Goal: Transaction & Acquisition: Purchase product/service

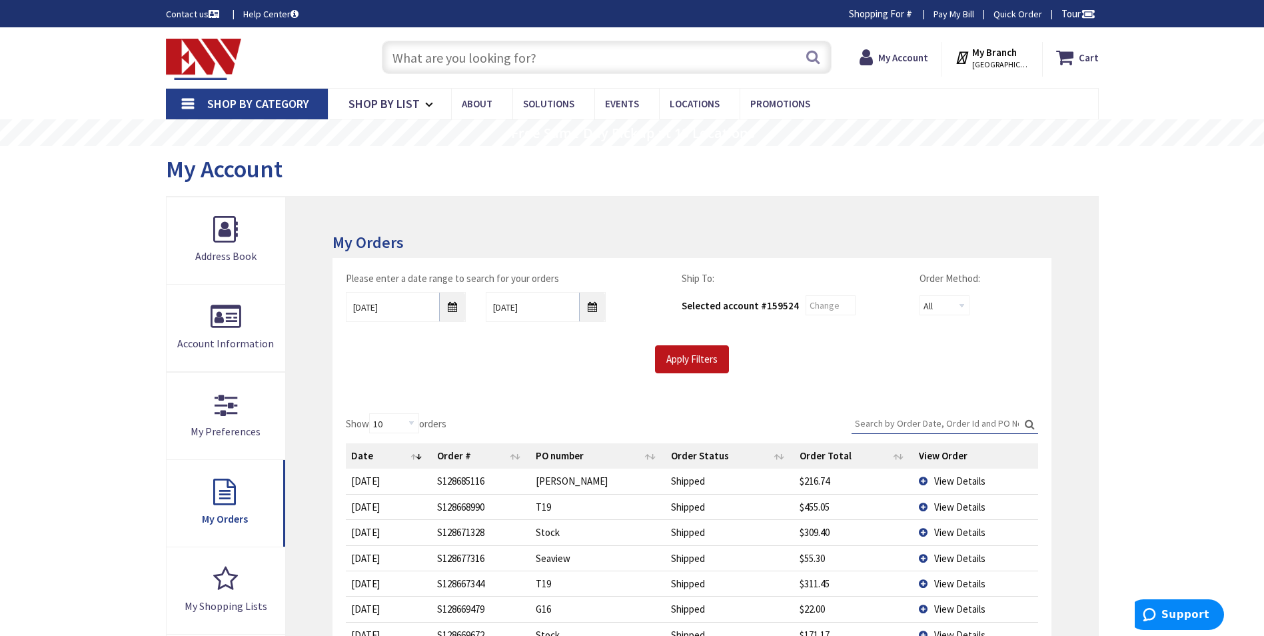
type input "Brandegee Ln, [GEOGRAPHIC_DATA], [GEOGRAPHIC_DATA]"
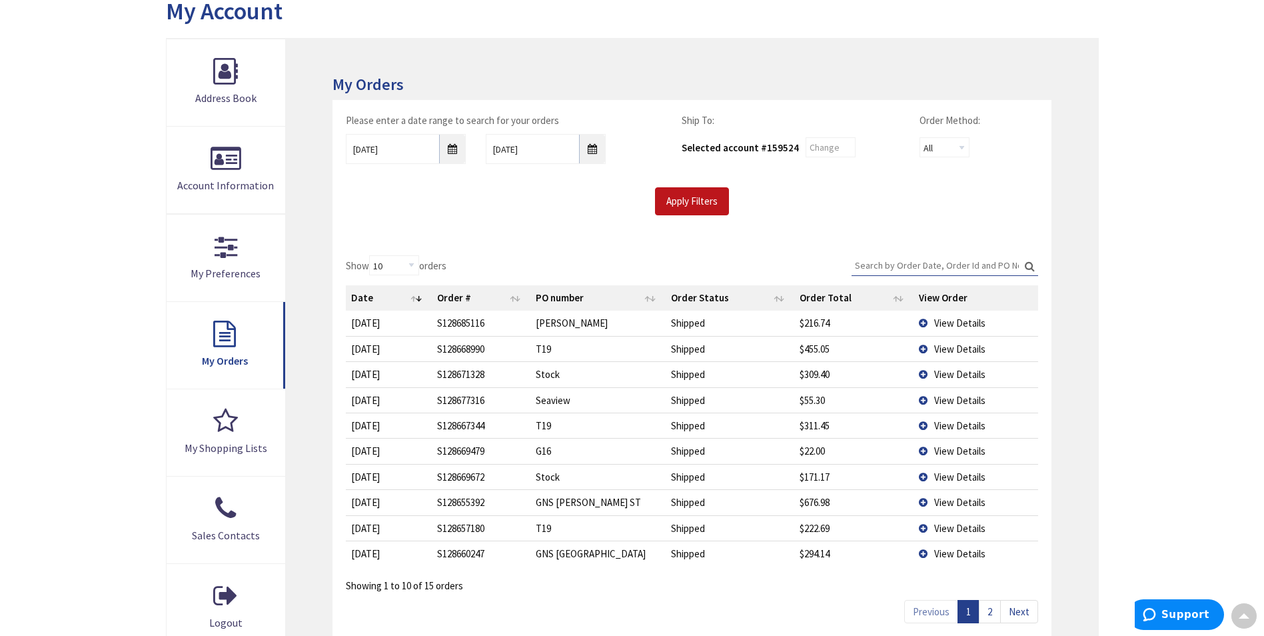
scroll to position [67, 0]
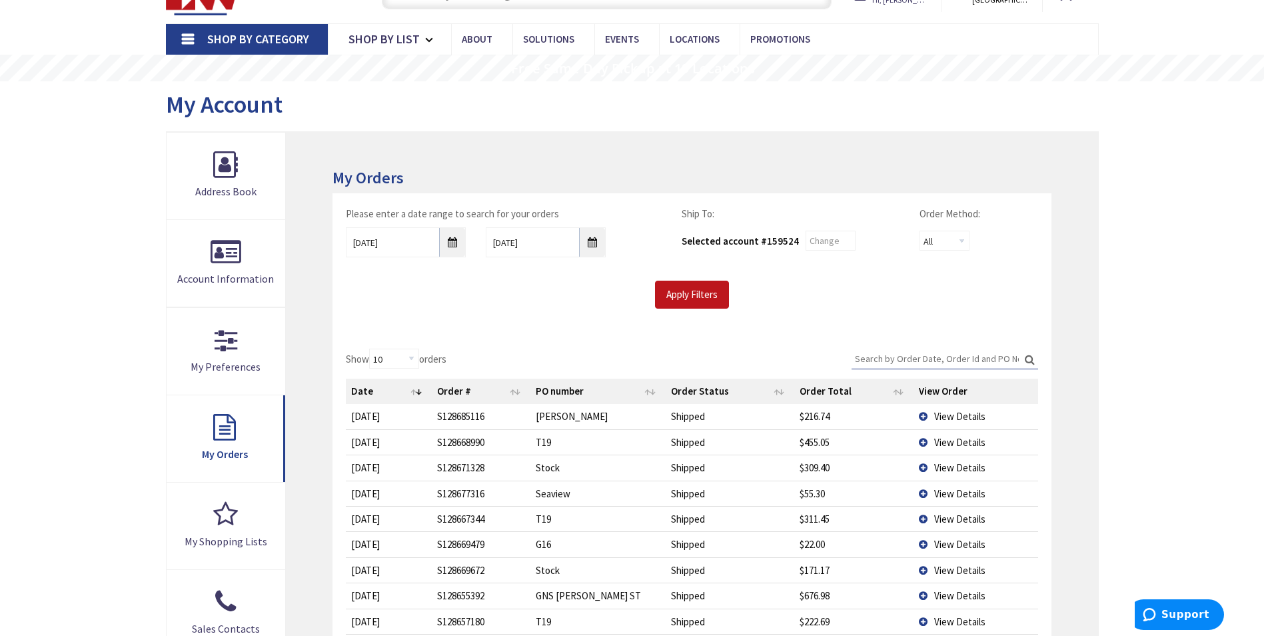
click at [922, 351] on input "Search:" at bounding box center [945, 359] width 187 height 20
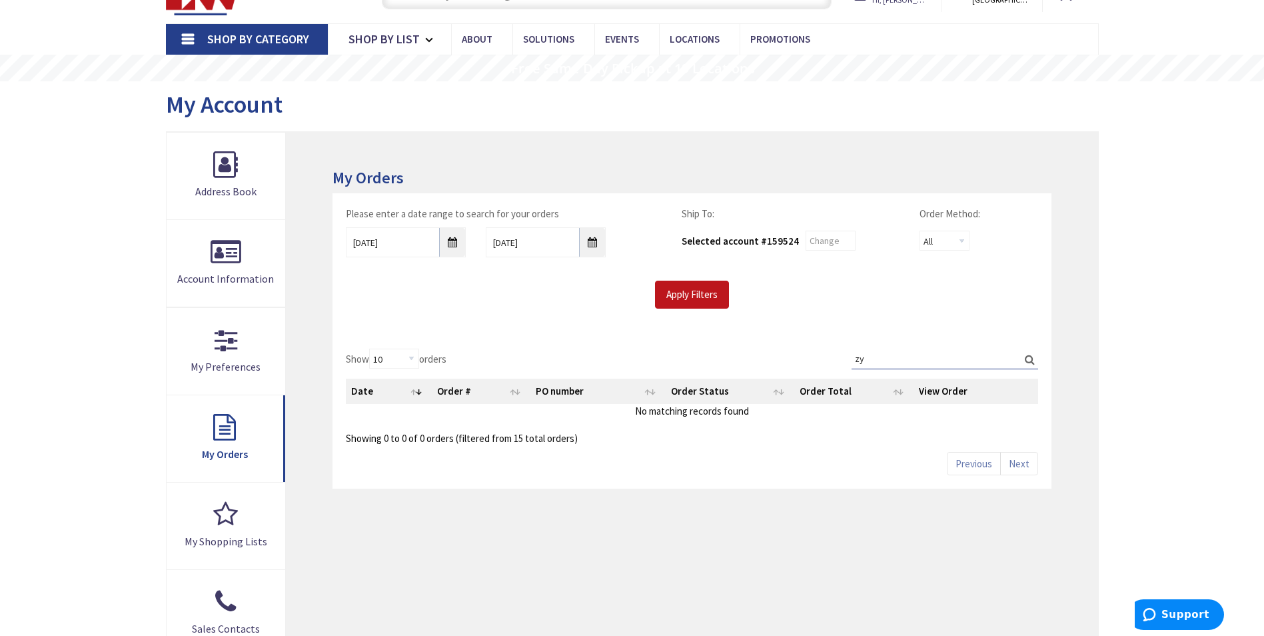
type input "z"
type input "T17"
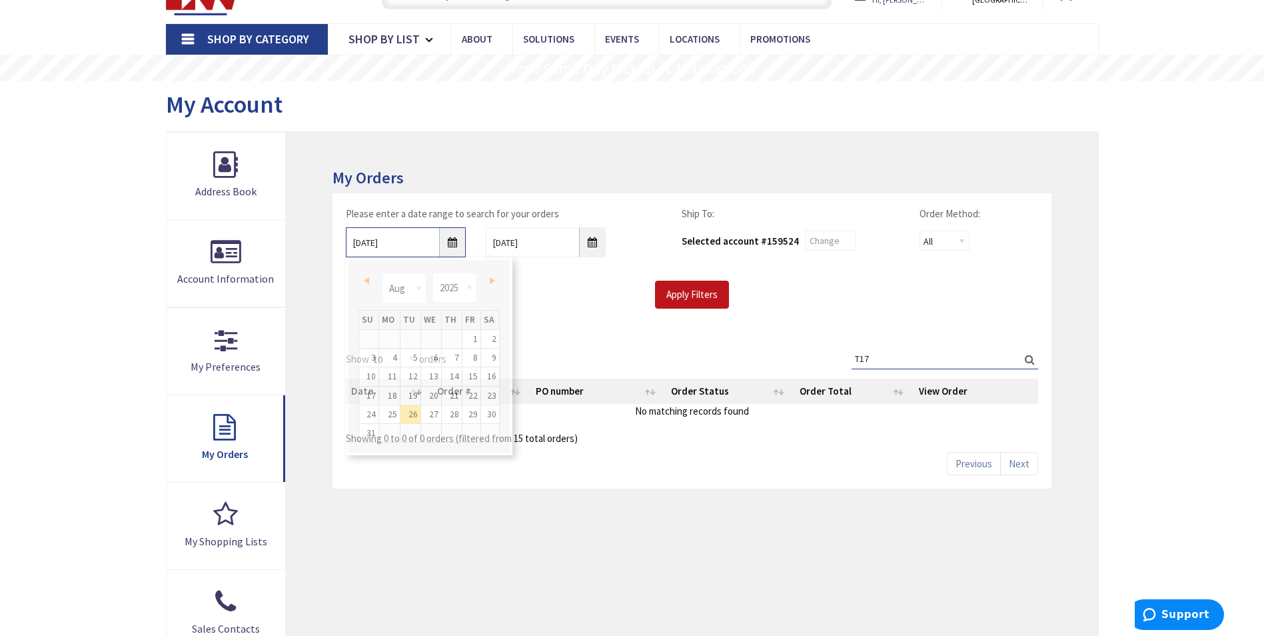
drag, startPoint x: 449, startPoint y: 239, endPoint x: 442, endPoint y: 279, distance: 40.5
click at [449, 241] on input "8/26/2025" at bounding box center [406, 242] width 120 height 30
click at [387, 371] on link "11" at bounding box center [389, 376] width 21 height 18
type input "08/11/2025"
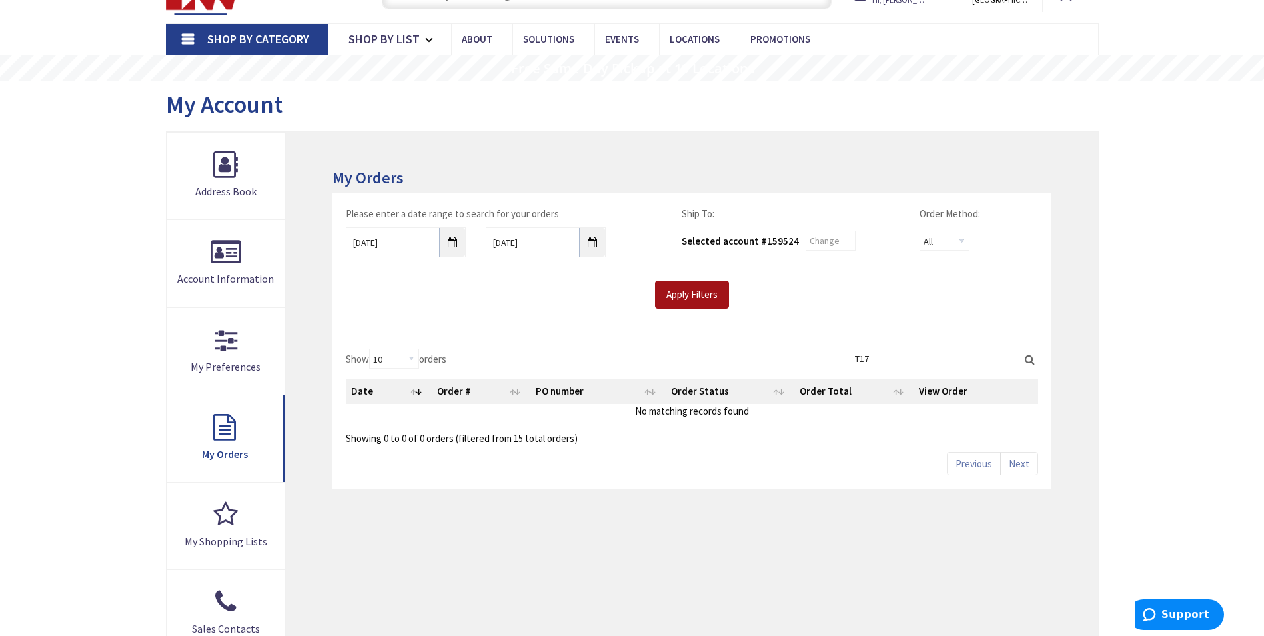
click at [696, 293] on input "Apply Filters" at bounding box center [692, 295] width 74 height 28
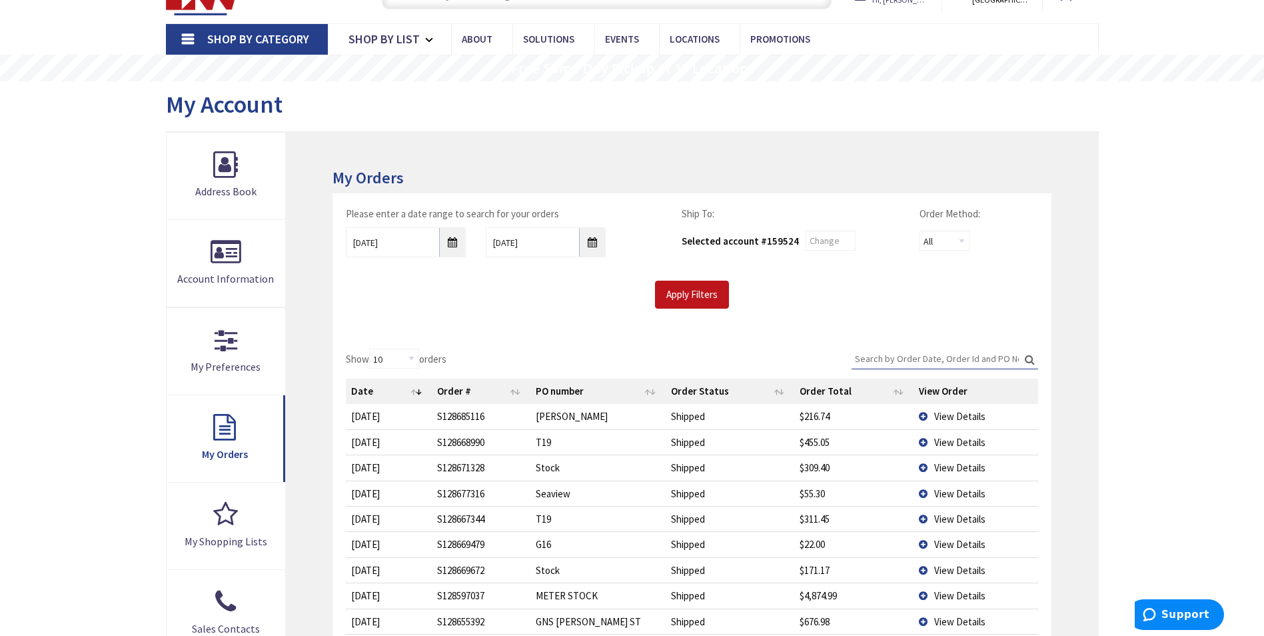
click at [898, 358] on input "Search:" at bounding box center [945, 359] width 187 height 20
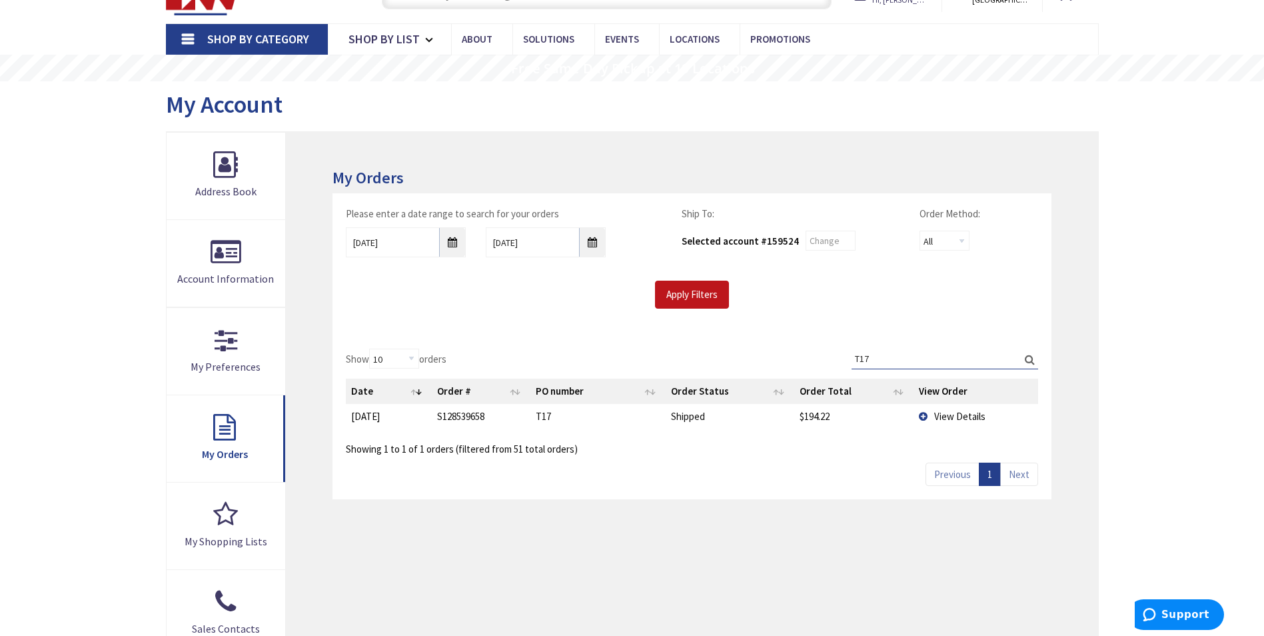
type input "T17"
click at [956, 414] on span "View Details" at bounding box center [959, 416] width 51 height 13
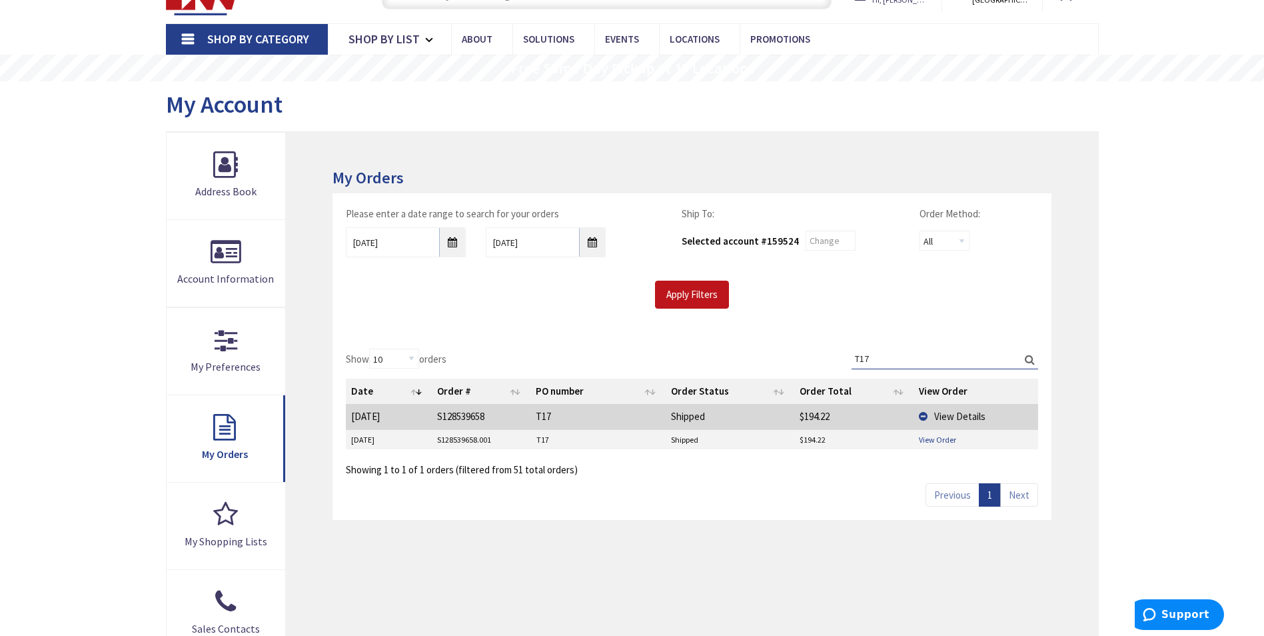
drag, startPoint x: 948, startPoint y: 433, endPoint x: 943, endPoint y: 438, distance: 7.1
click at [948, 433] on td "View Order" at bounding box center [976, 440] width 124 height 20
click at [943, 438] on link "View Order" at bounding box center [937, 439] width 37 height 11
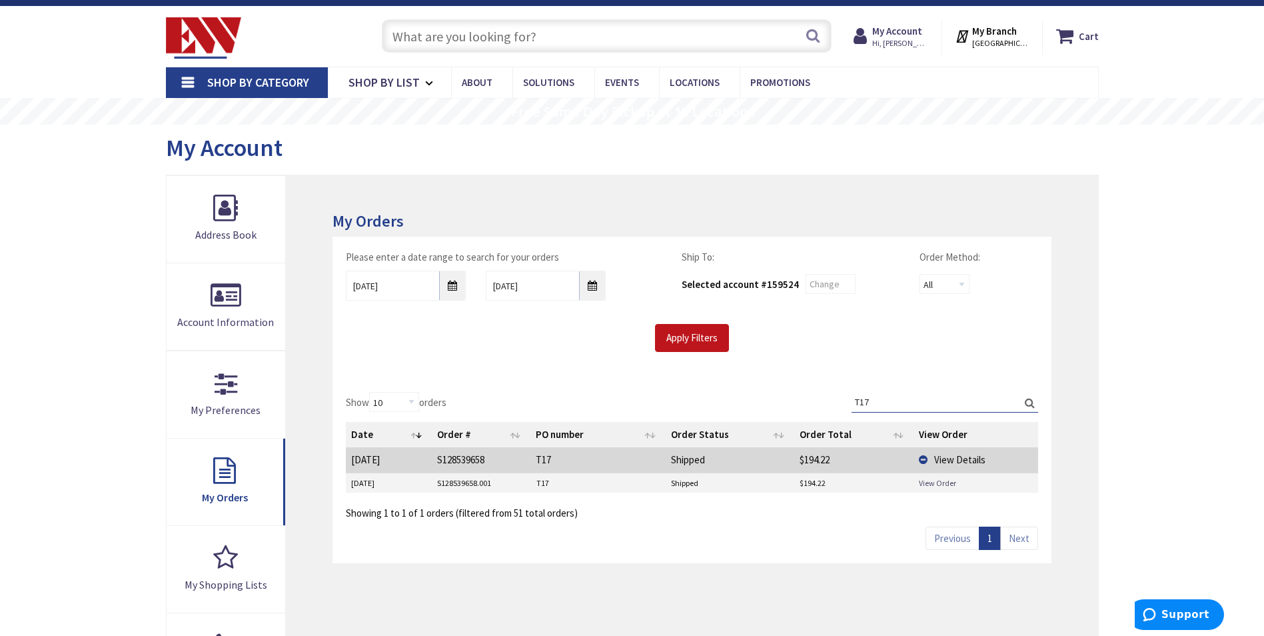
scroll to position [0, 0]
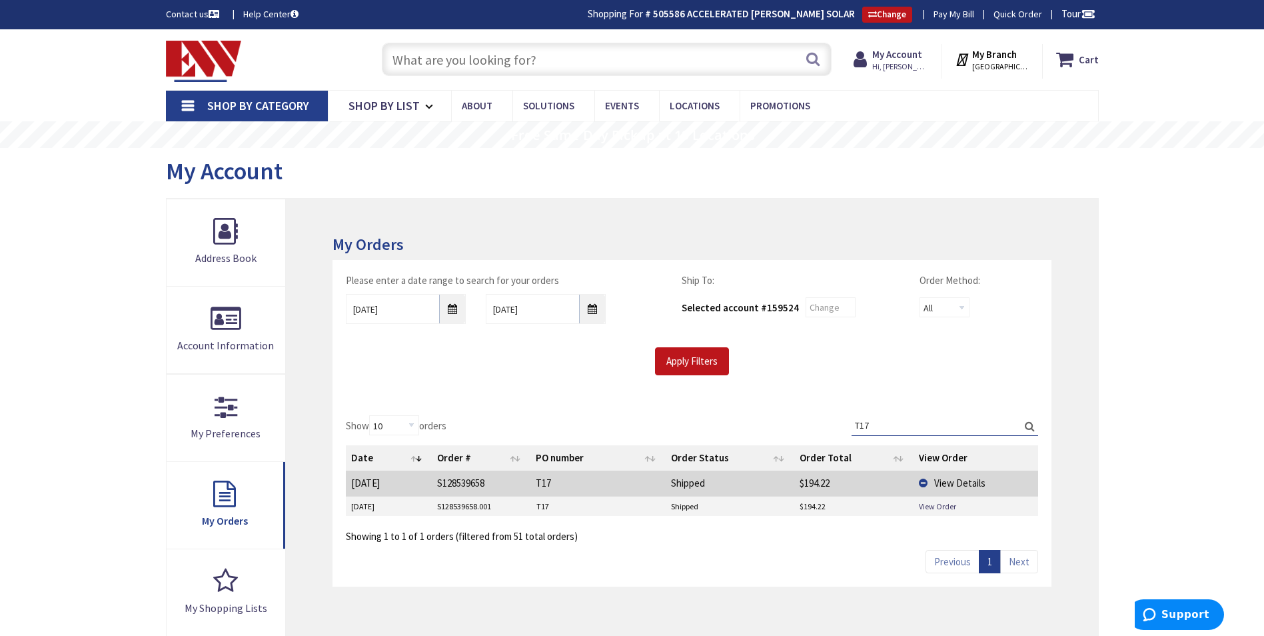
click at [586, 55] on input "text" at bounding box center [607, 59] width 450 height 33
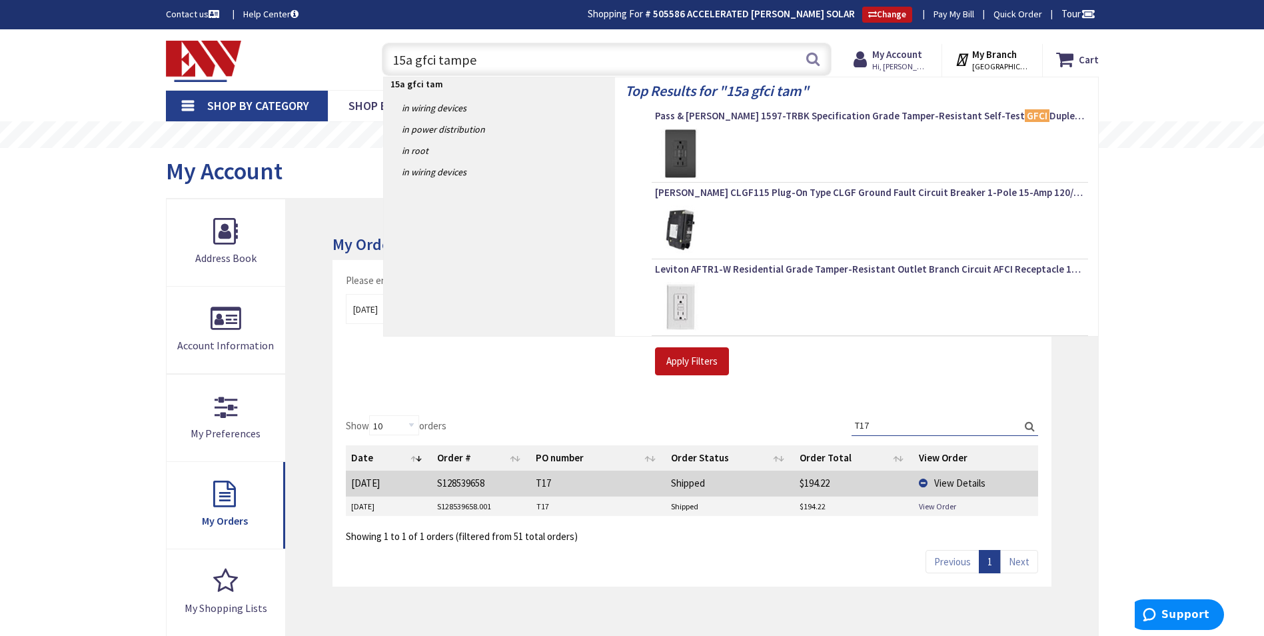
type input "15a gfci tamper"
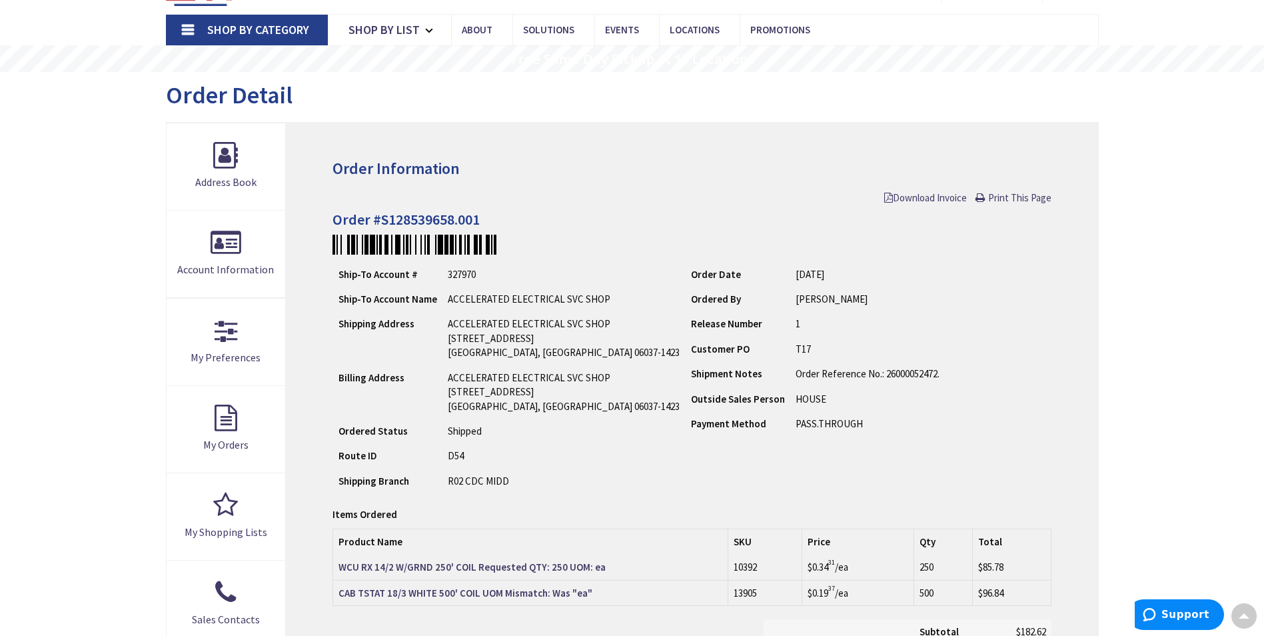
scroll to position [2, 0]
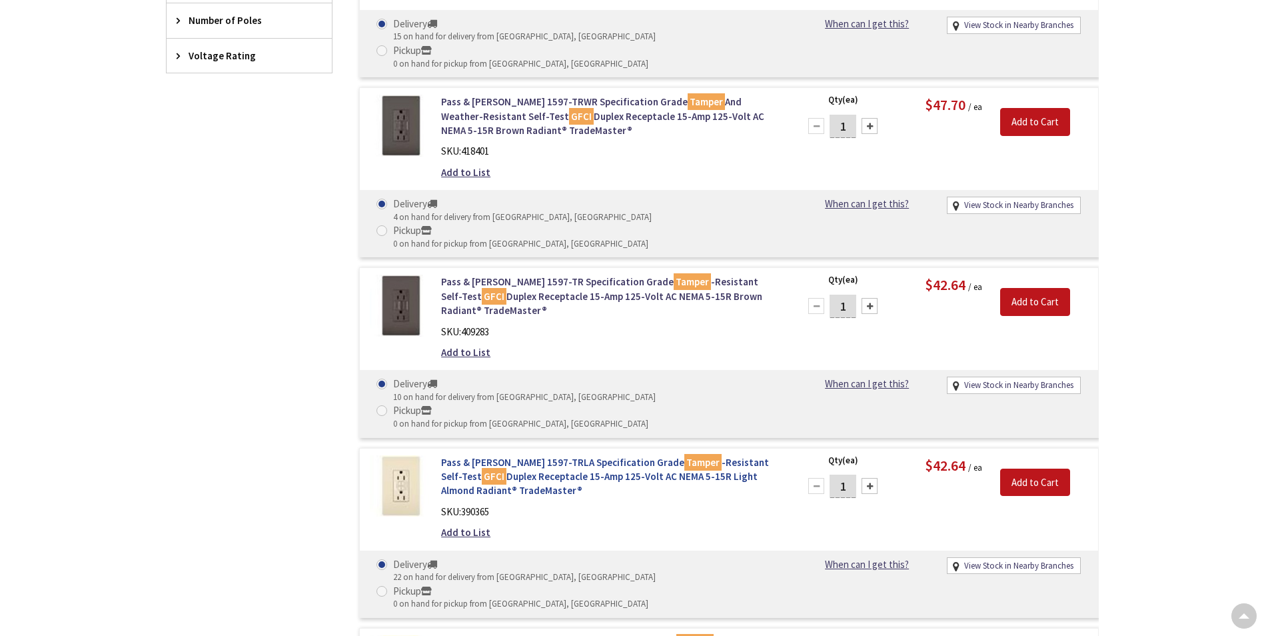
scroll to position [133, 0]
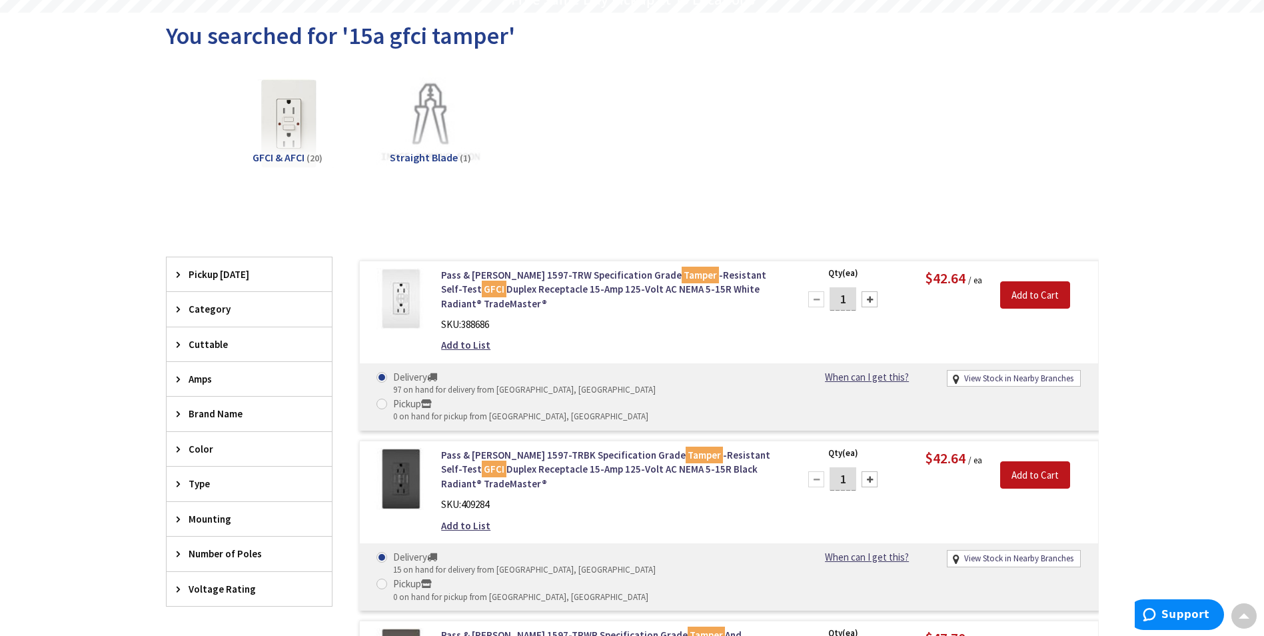
drag, startPoint x: 852, startPoint y: 297, endPoint x: 827, endPoint y: 303, distance: 25.9
click at [827, 303] on div "1" at bounding box center [843, 299] width 80 height 27
type input "4"
click at [1012, 299] on input "Add to Cart" at bounding box center [1035, 295] width 70 height 28
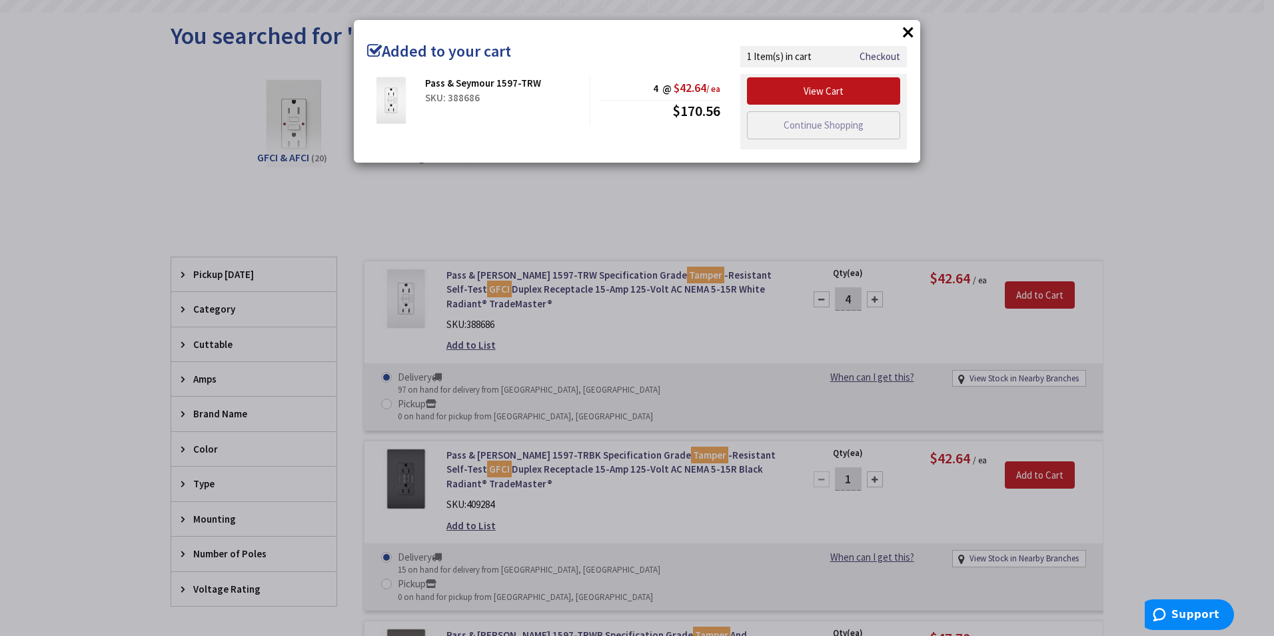
click at [676, 308] on div "× Added to your cart Pass & Seymour 1597-TRW SKU: 388686 4 @ $42.64 / ea $170.56" at bounding box center [637, 318] width 1274 height 636
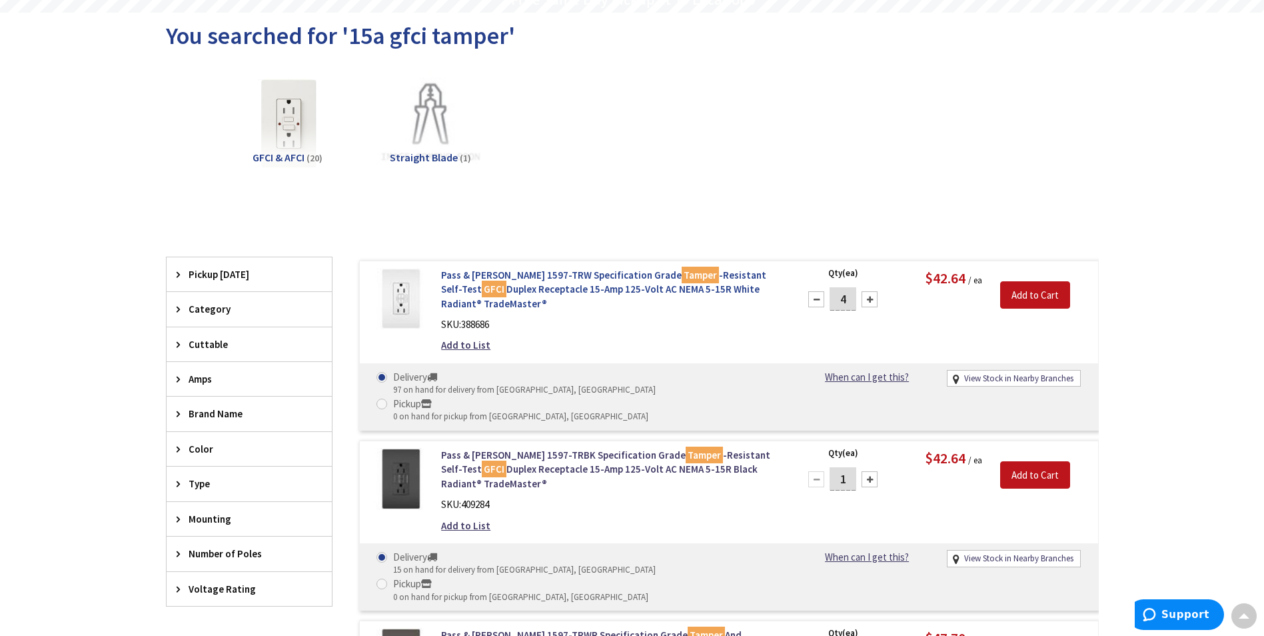
scroll to position [0, 0]
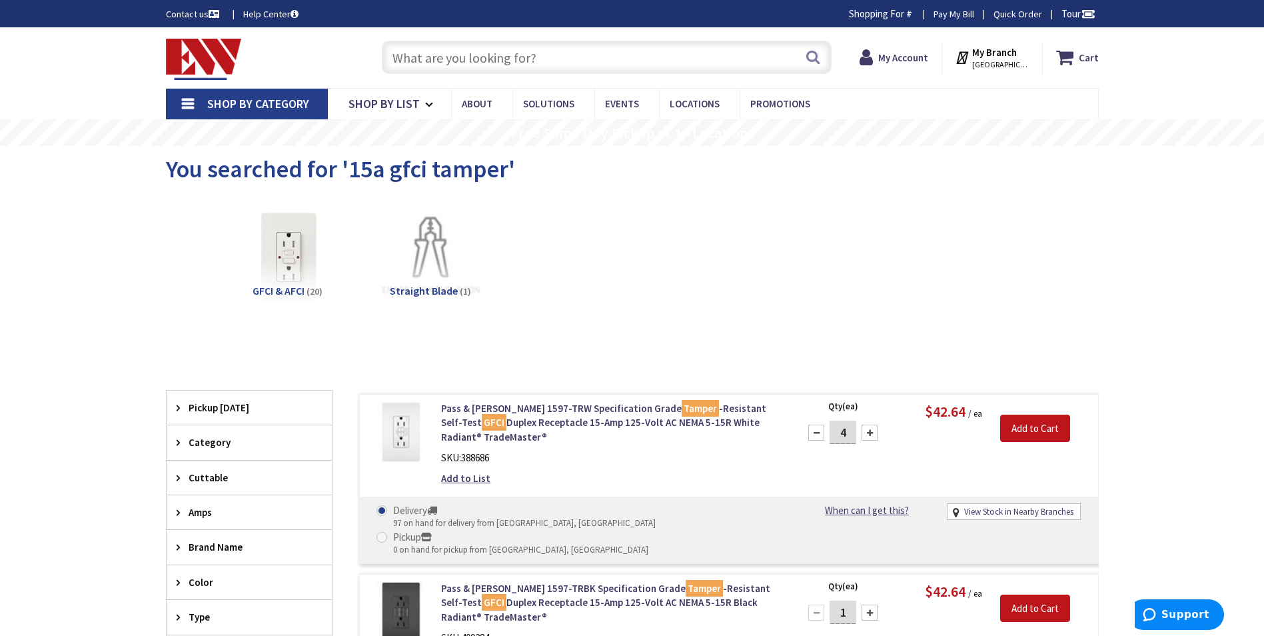
click at [549, 50] on input "text" at bounding box center [607, 57] width 450 height 33
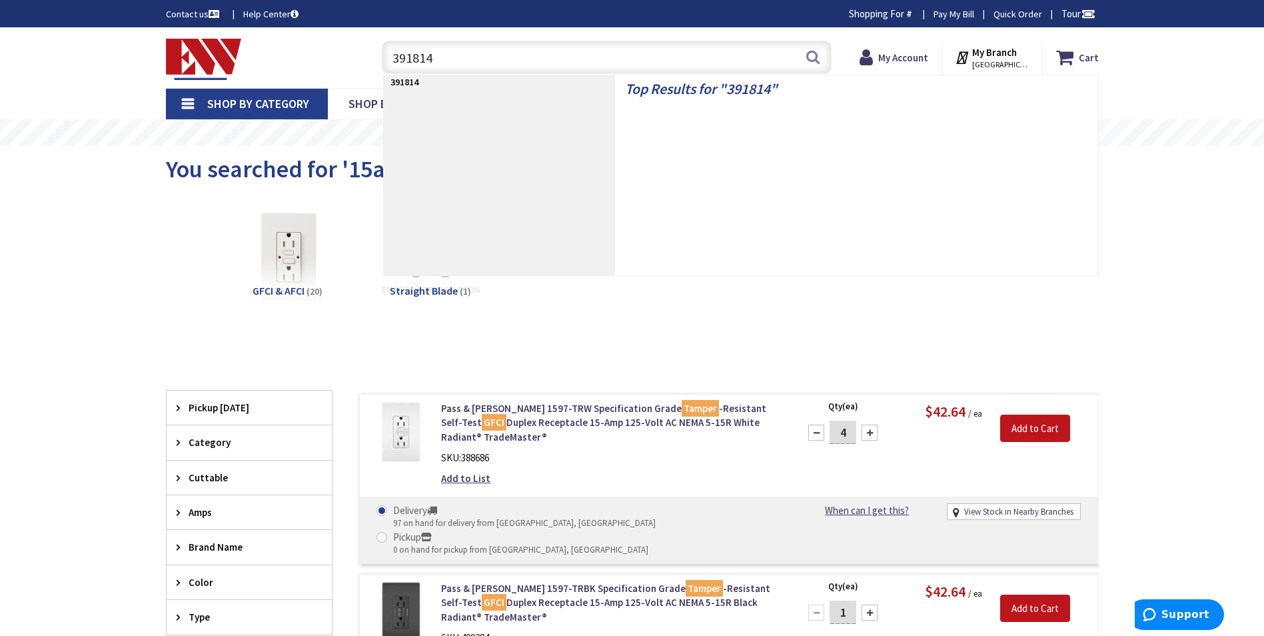
click at [549, 50] on input "391814" at bounding box center [607, 57] width 450 height 33
click at [549, 50] on input "391814391" at bounding box center [607, 57] width 450 height 33
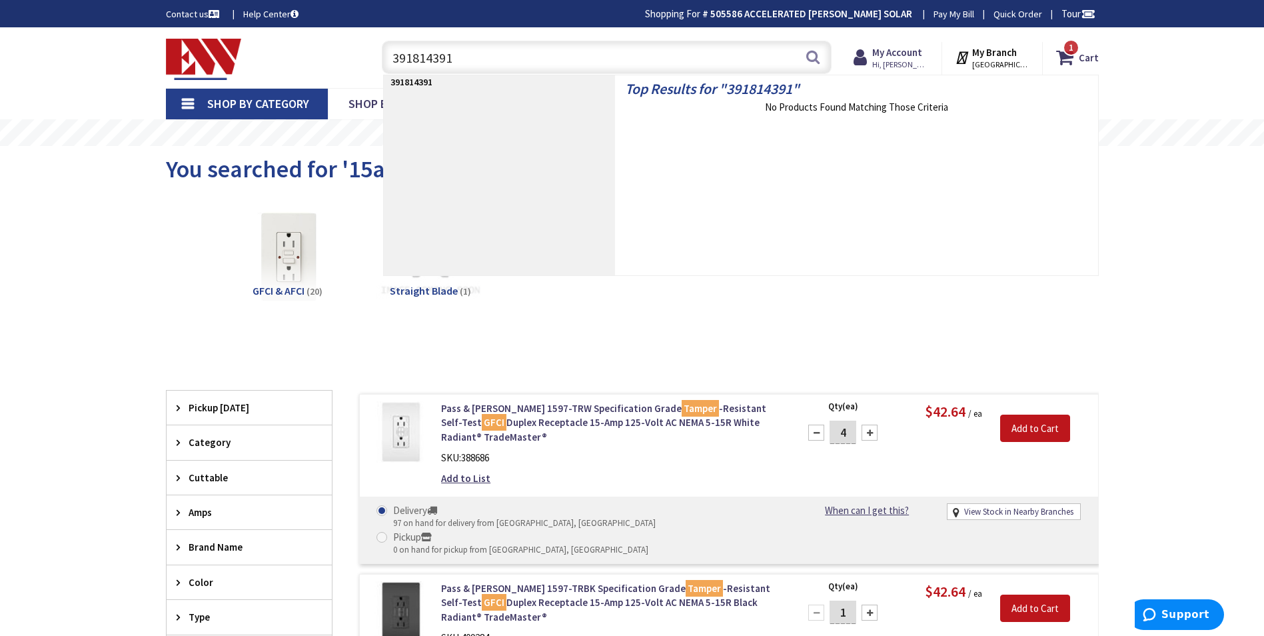
drag, startPoint x: 461, startPoint y: 59, endPoint x: 427, endPoint y: 64, distance: 35.0
click at [427, 64] on input "391814391" at bounding box center [607, 57] width 450 height 33
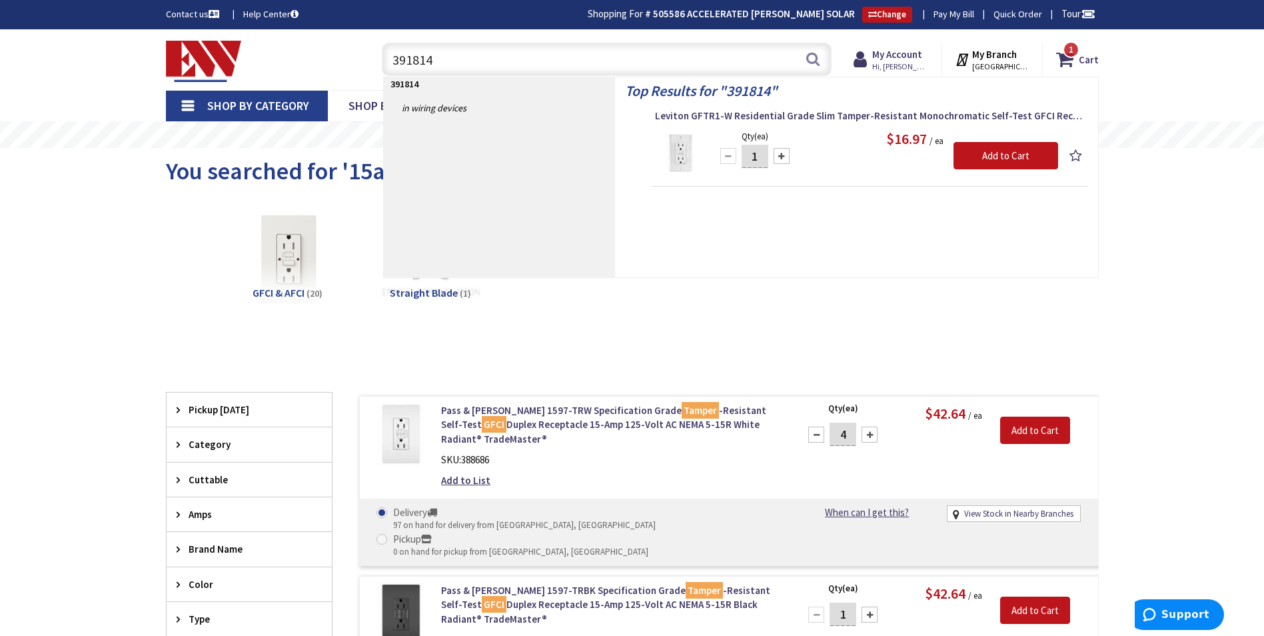
type input "391814"
click at [753, 161] on input "1" at bounding box center [755, 156] width 27 height 23
type input "4"
click at [984, 161] on input "Add to Cart" at bounding box center [1006, 156] width 105 height 28
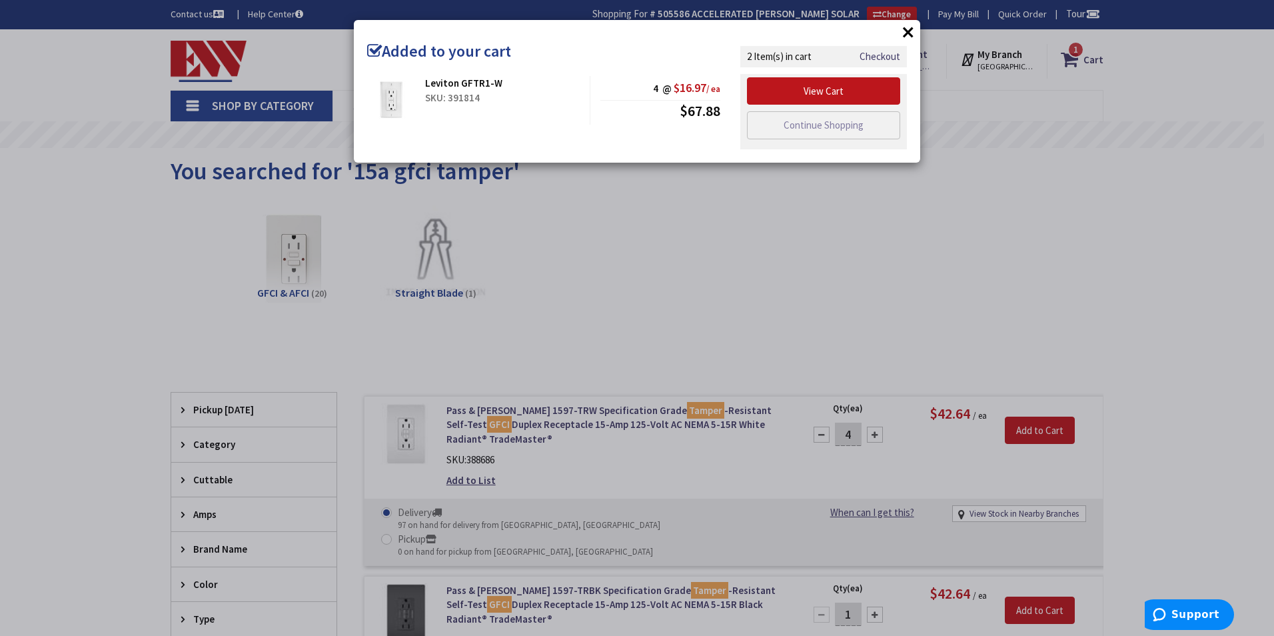
click at [1072, 122] on div "× Added to your cart Leviton GFTR1-W SKU: 391814 4 @ $16.97 / ea $67.88" at bounding box center [637, 318] width 1274 height 636
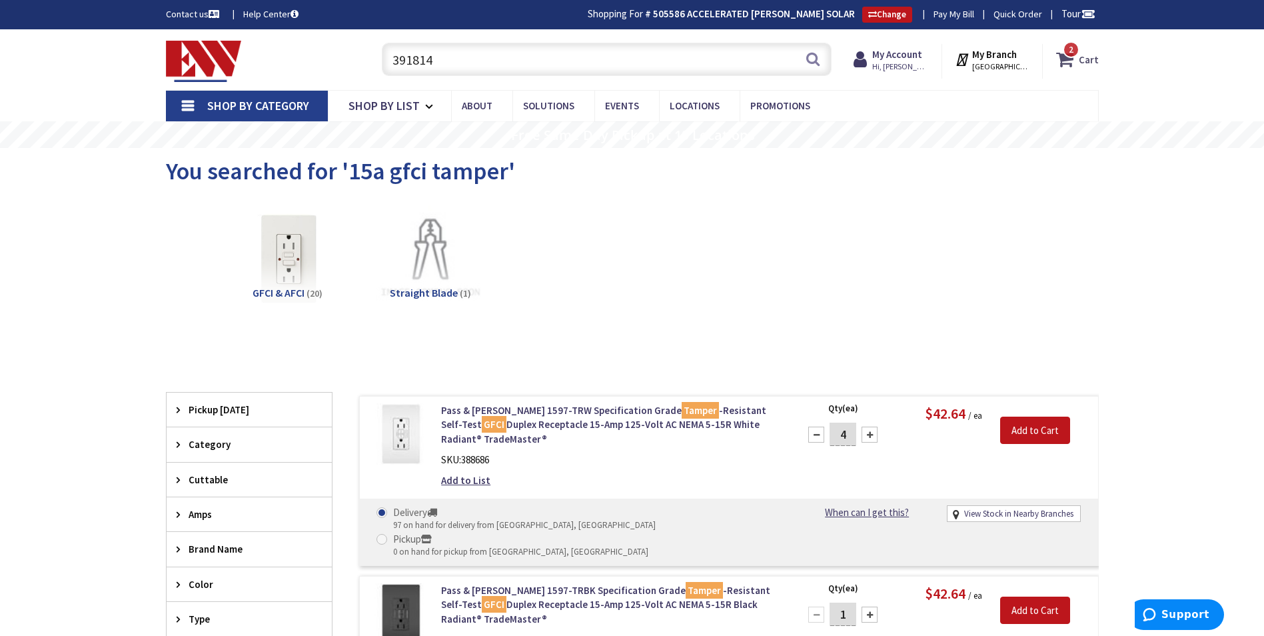
click at [1075, 58] on icon at bounding box center [1067, 59] width 23 height 24
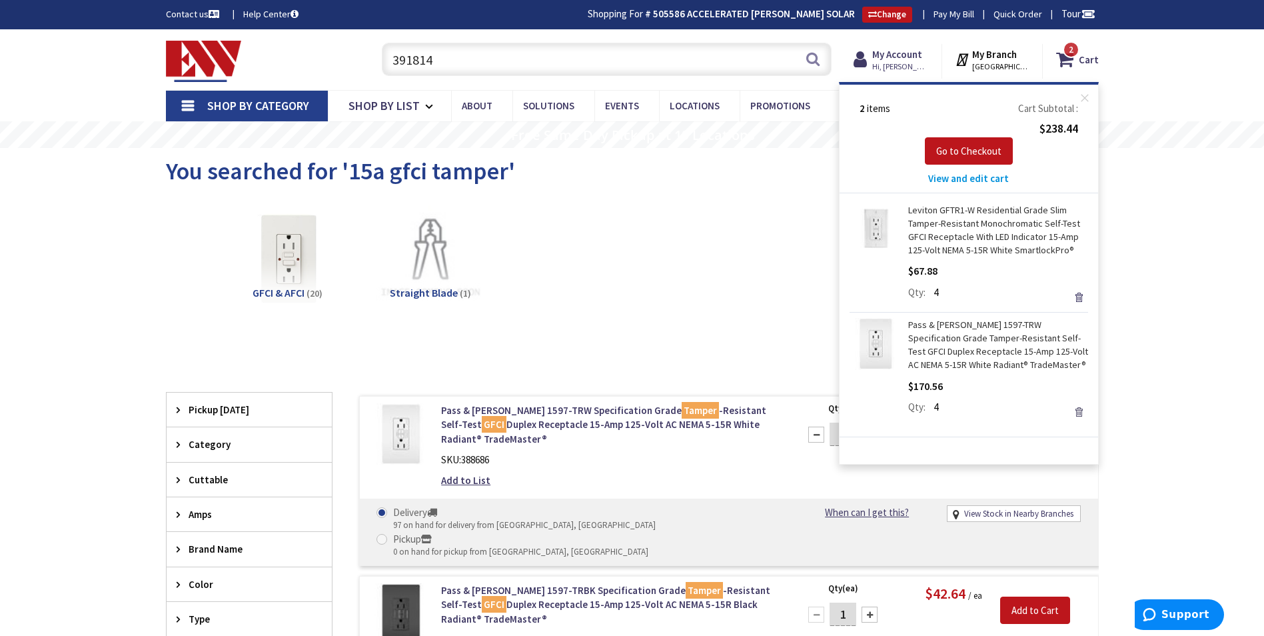
click at [1077, 407] on link "Remove" at bounding box center [1079, 412] width 19 height 19
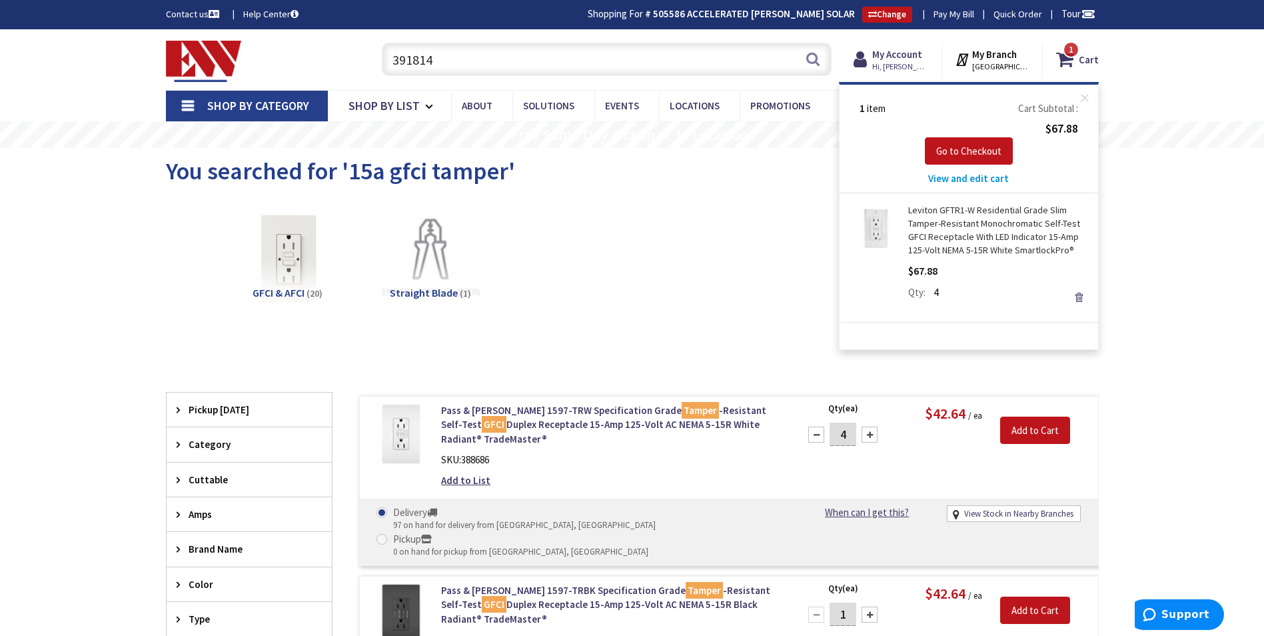
drag, startPoint x: 350, startPoint y: 75, endPoint x: 331, endPoint y: 76, distance: 18.7
click at [331, 75] on div "Toggle Nav 391814 391814 Search 1 1 1 items Cart My Cart 1" at bounding box center [632, 59] width 953 height 45
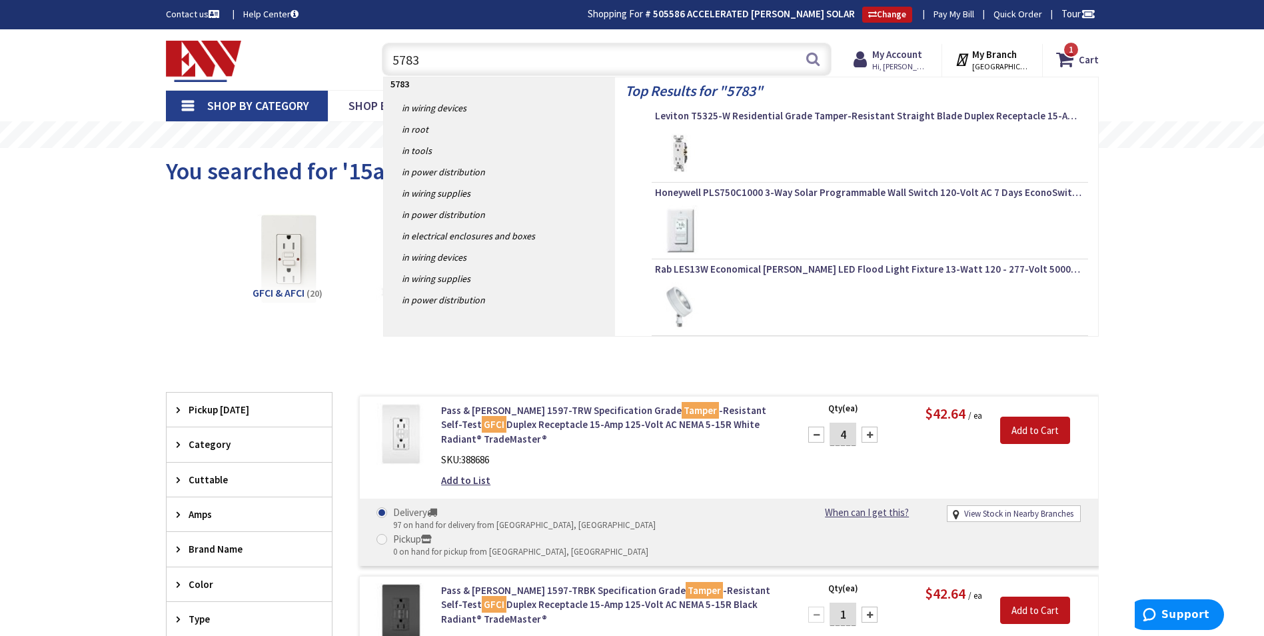
type input "5783"
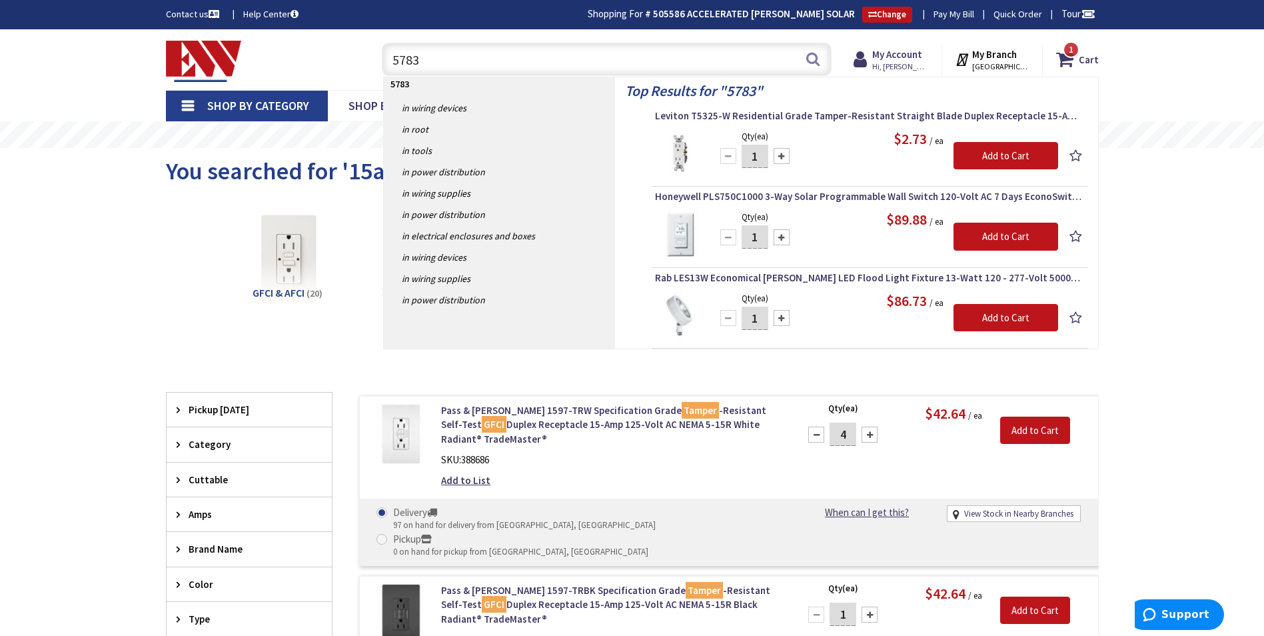
drag, startPoint x: 756, startPoint y: 153, endPoint x: 720, endPoint y: 161, distance: 36.2
click at [719, 162] on div "1" at bounding box center [755, 156] width 80 height 27
type input "6"
click at [999, 159] on input "Add to Cart" at bounding box center [1006, 156] width 105 height 28
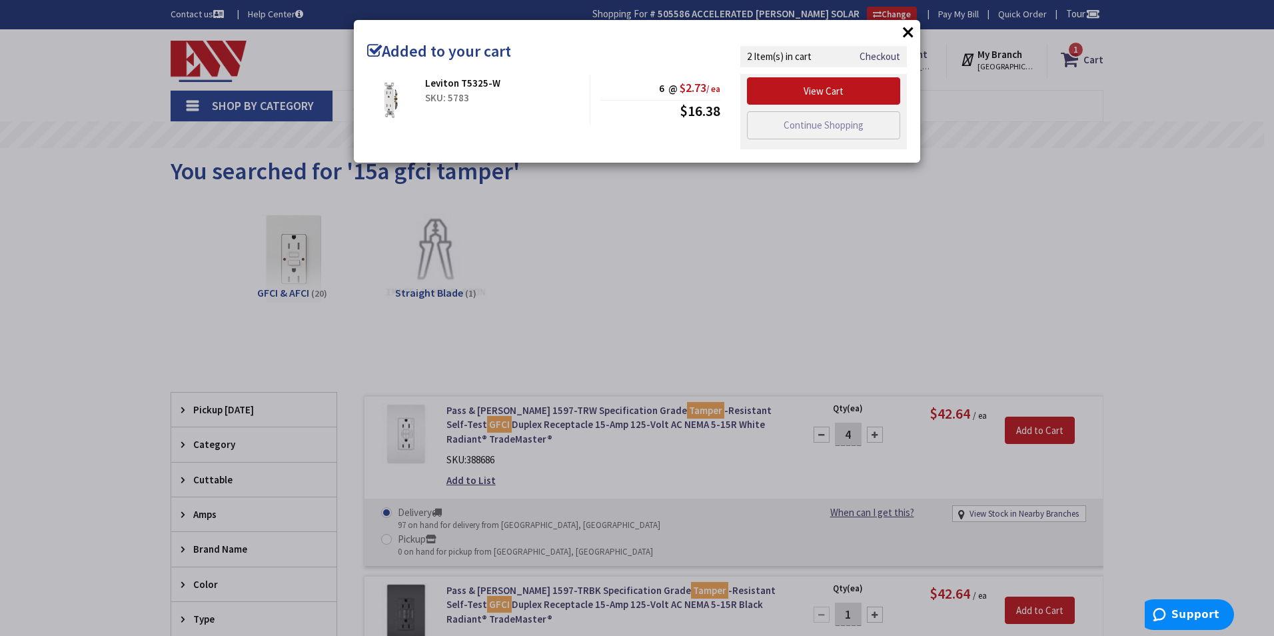
click at [812, 193] on div "× Added to your cart Leviton T5325-W SKU: 5783 6 @ $2.73 / ea $16.38" at bounding box center [637, 318] width 1274 height 636
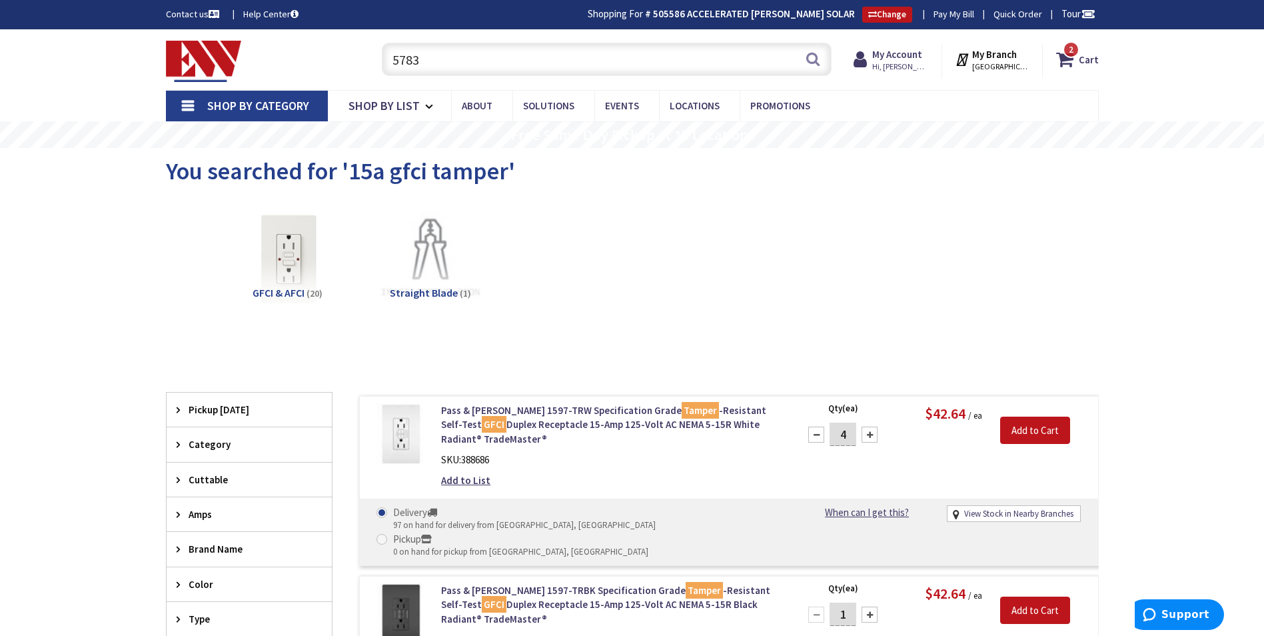
click at [592, 51] on input "5783" at bounding box center [607, 59] width 450 height 33
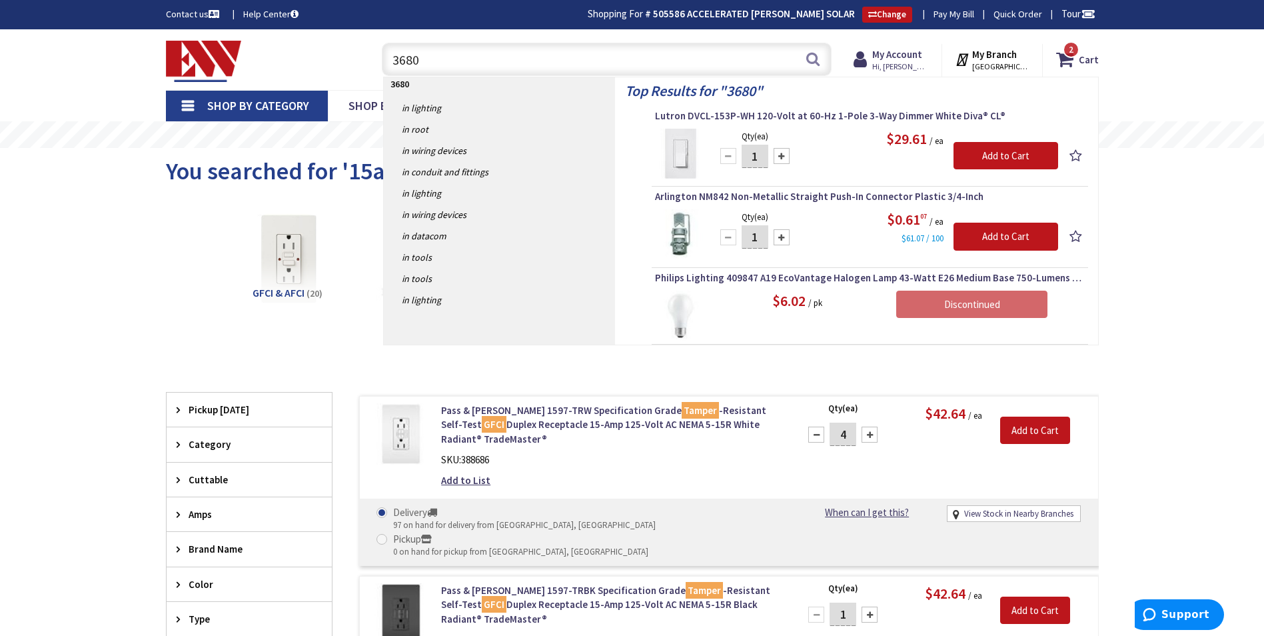
type input "3680"
drag, startPoint x: 760, startPoint y: 160, endPoint x: 746, endPoint y: 159, distance: 13.3
click at [746, 159] on input "1" at bounding box center [755, 156] width 27 height 23
type input "2"
click at [1011, 157] on input "Add to Cart" at bounding box center [1006, 156] width 105 height 28
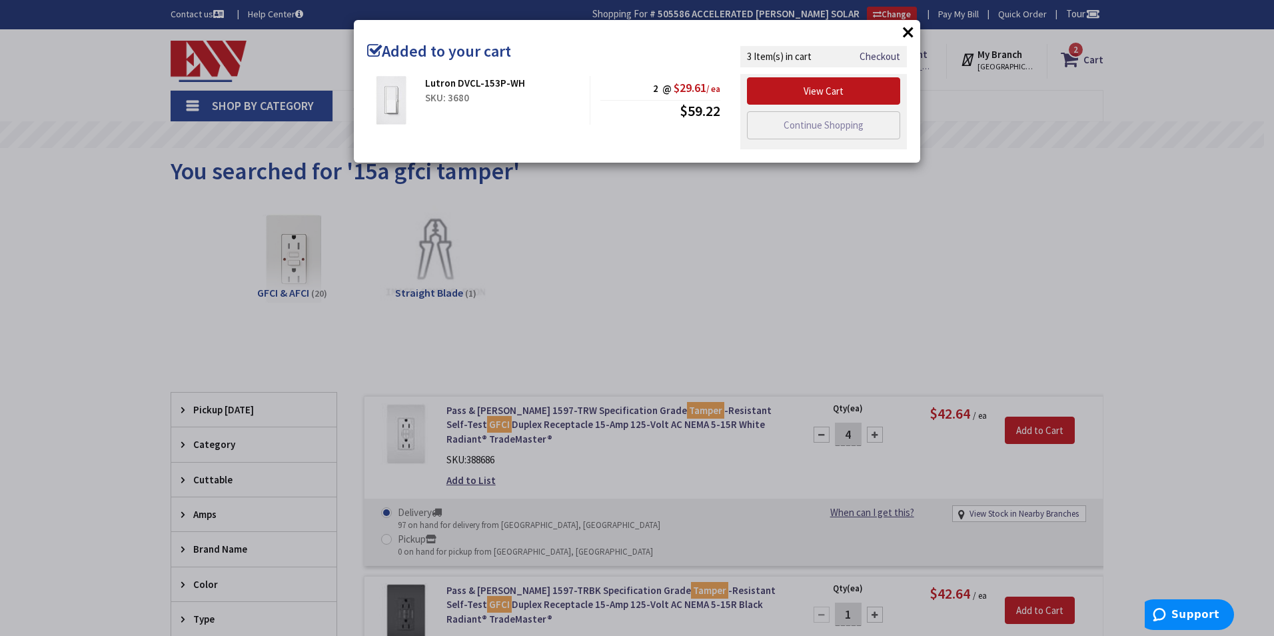
click at [836, 312] on div "× Added to your cart Lutron DVCL-153P-WH SKU: 3680 2 @ $29.61 / ea $59.22" at bounding box center [637, 318] width 1274 height 636
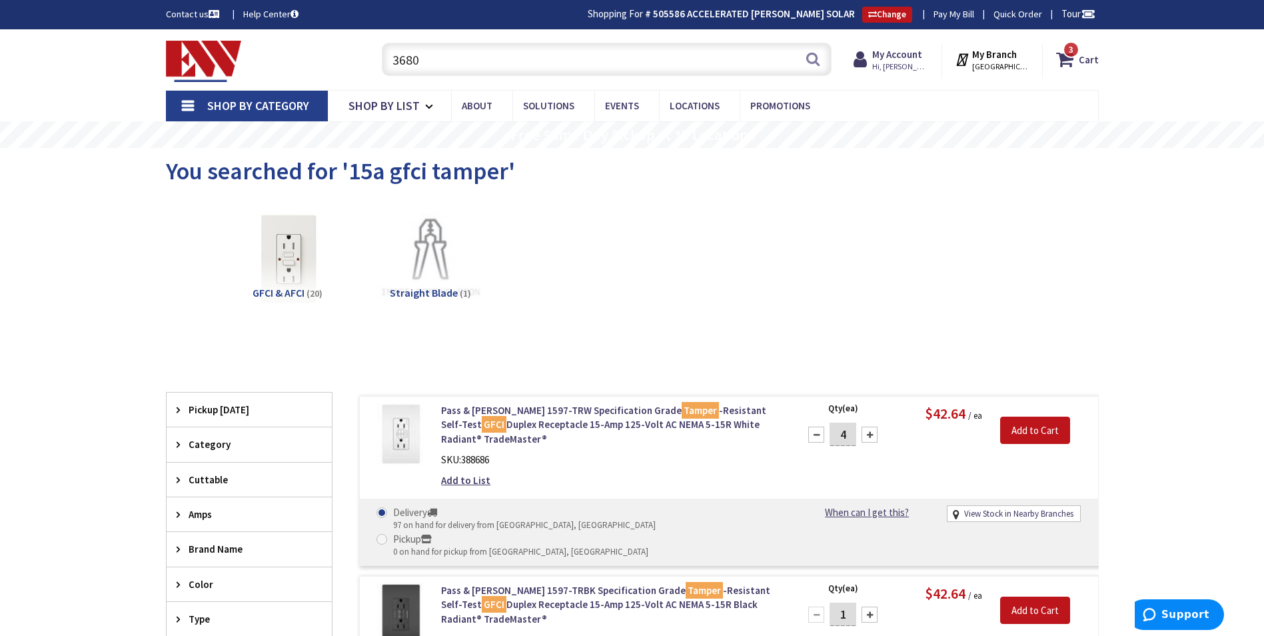
click at [484, 57] on input "3680" at bounding box center [607, 59] width 450 height 33
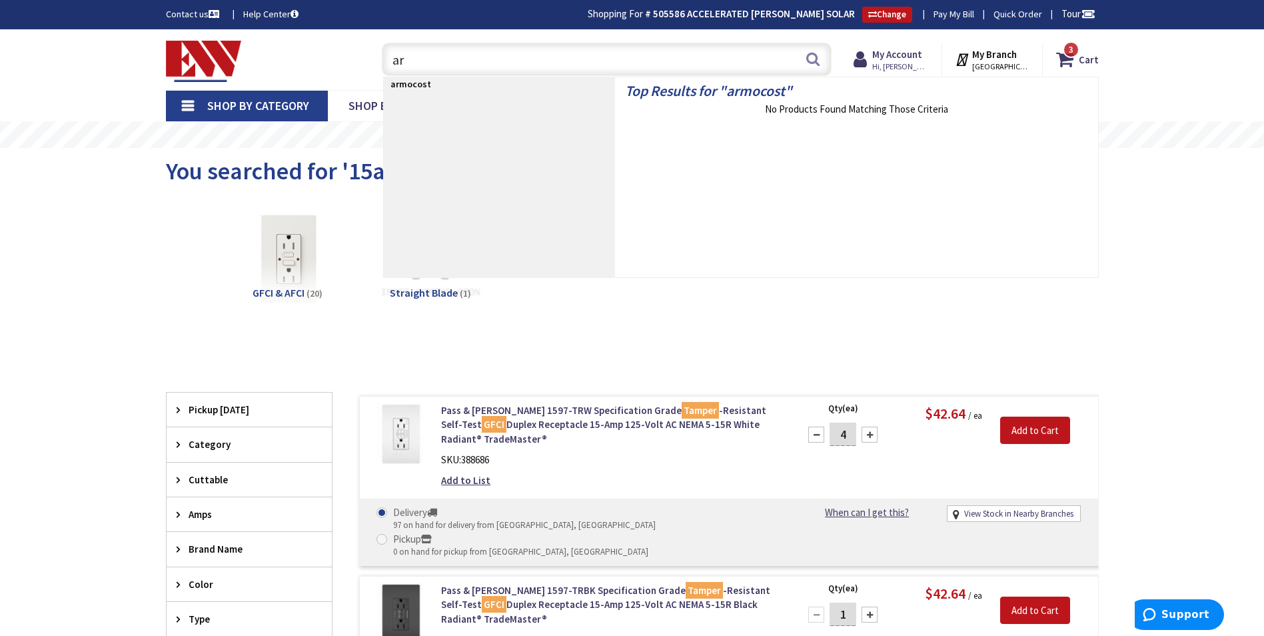
type input "a"
type input "transformer"
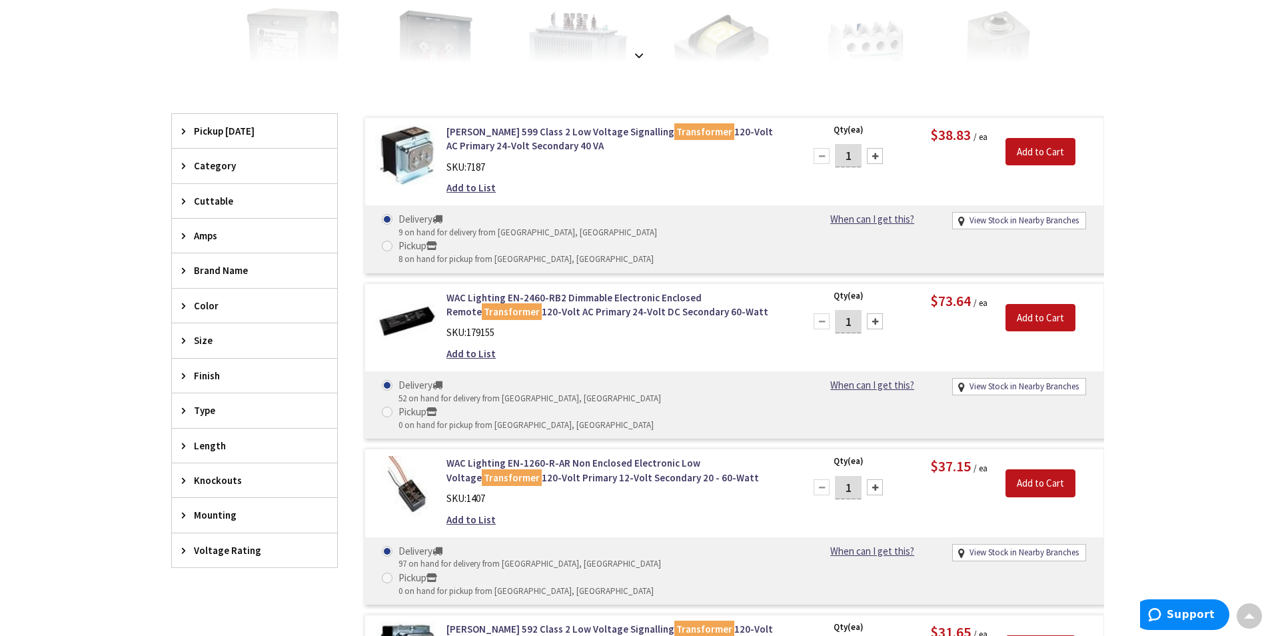
scroll to position [335, 0]
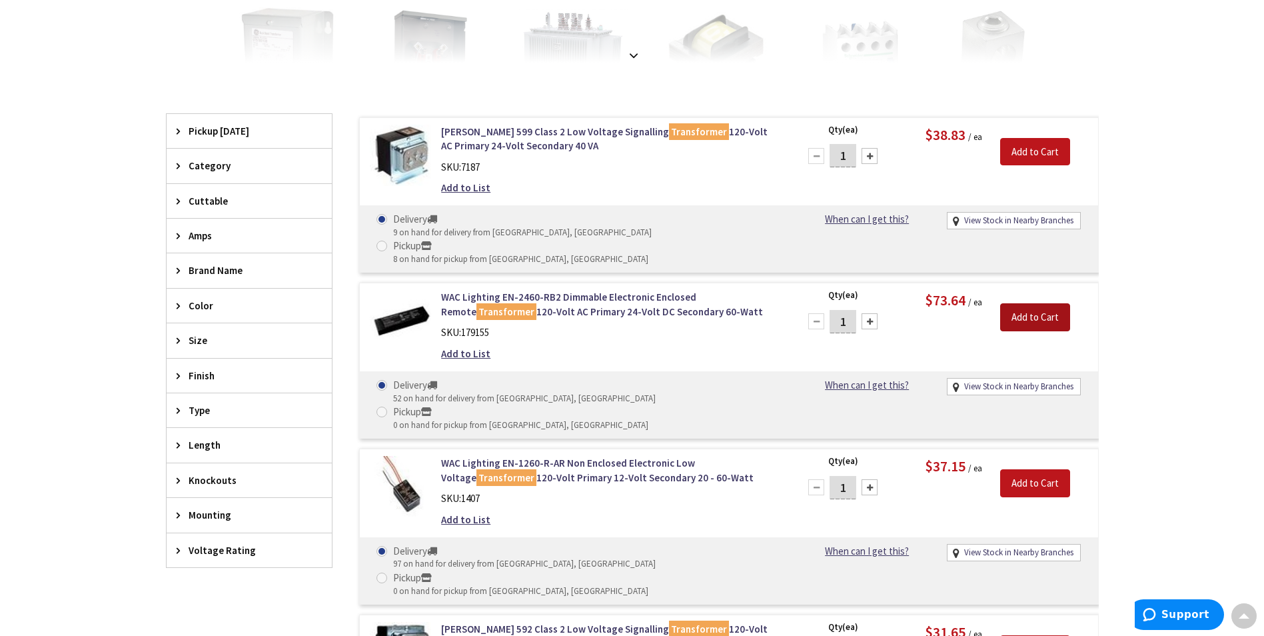
click at [1024, 303] on input "Add to Cart" at bounding box center [1035, 317] width 70 height 28
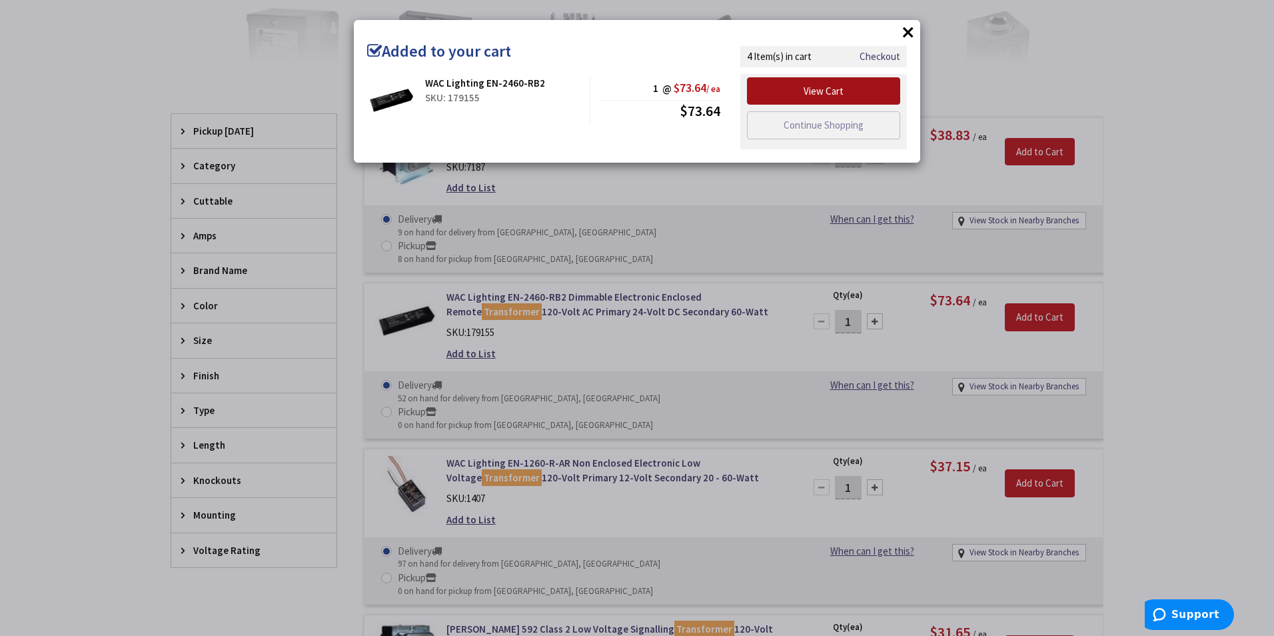
click at [799, 90] on link "View Cart" at bounding box center [823, 91] width 153 height 28
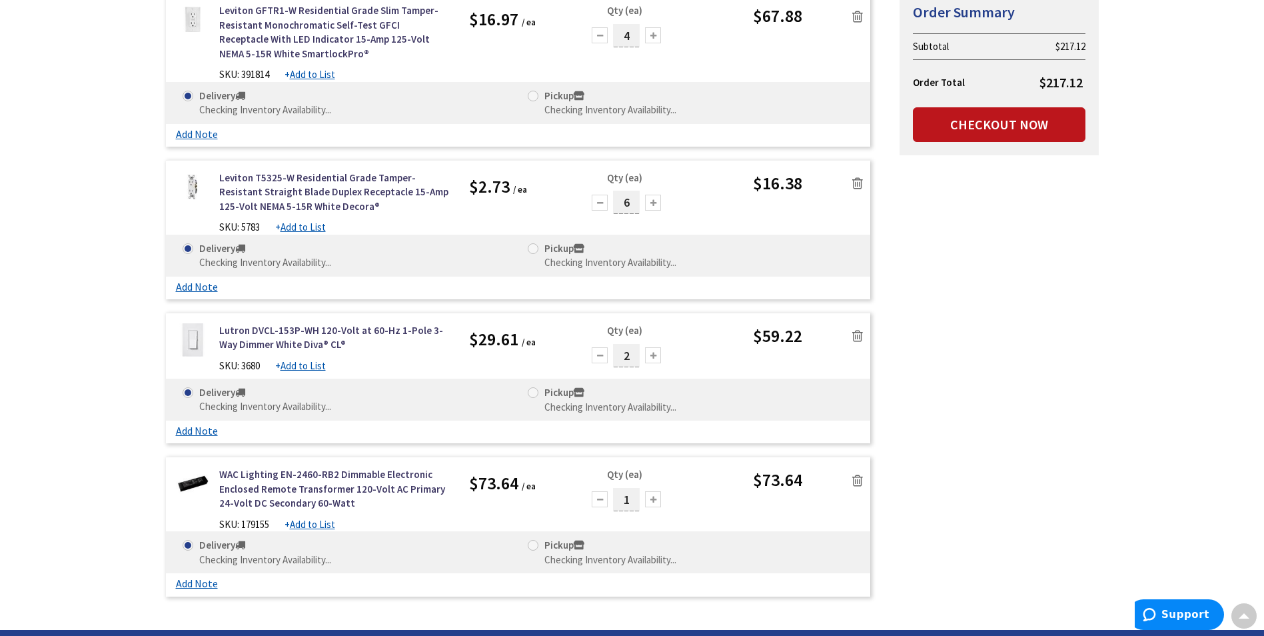
scroll to position [269, 0]
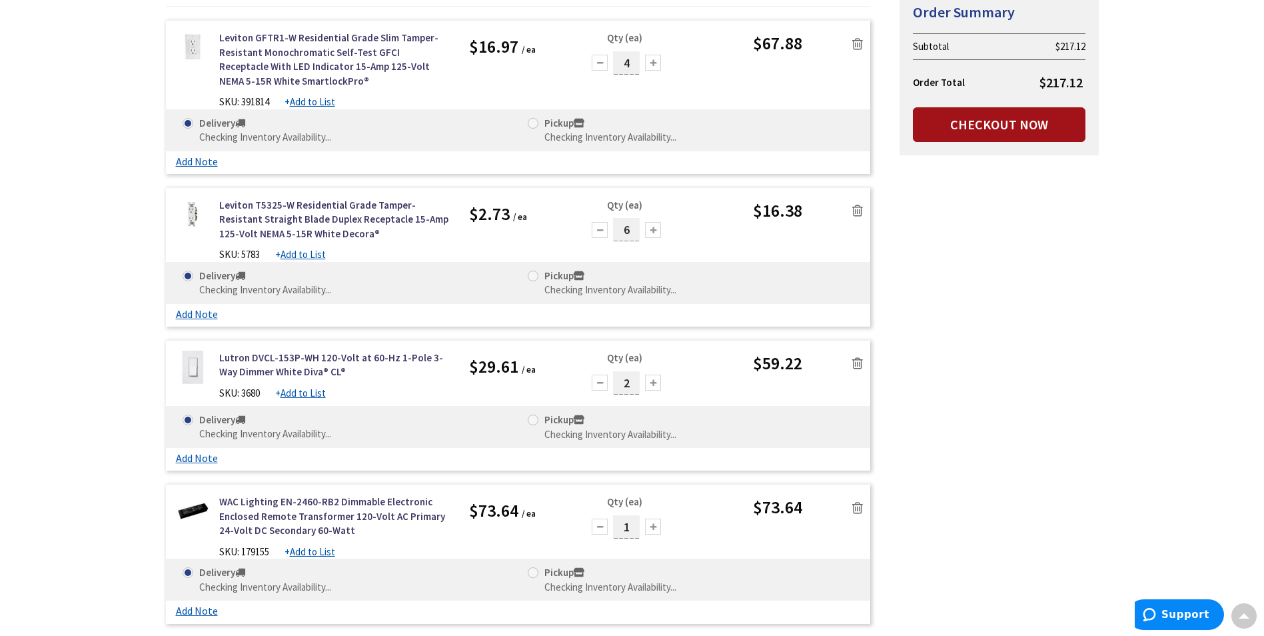
click at [931, 134] on link "Checkout Now" at bounding box center [999, 124] width 173 height 35
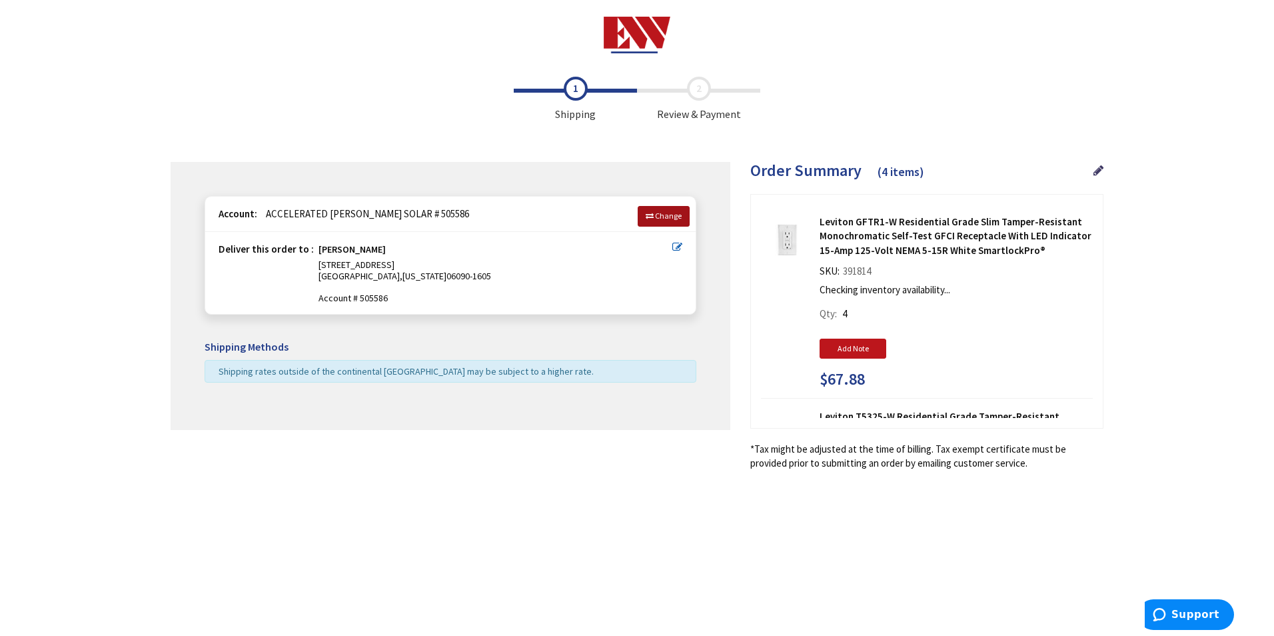
click at [659, 223] on link "Change" at bounding box center [664, 216] width 52 height 20
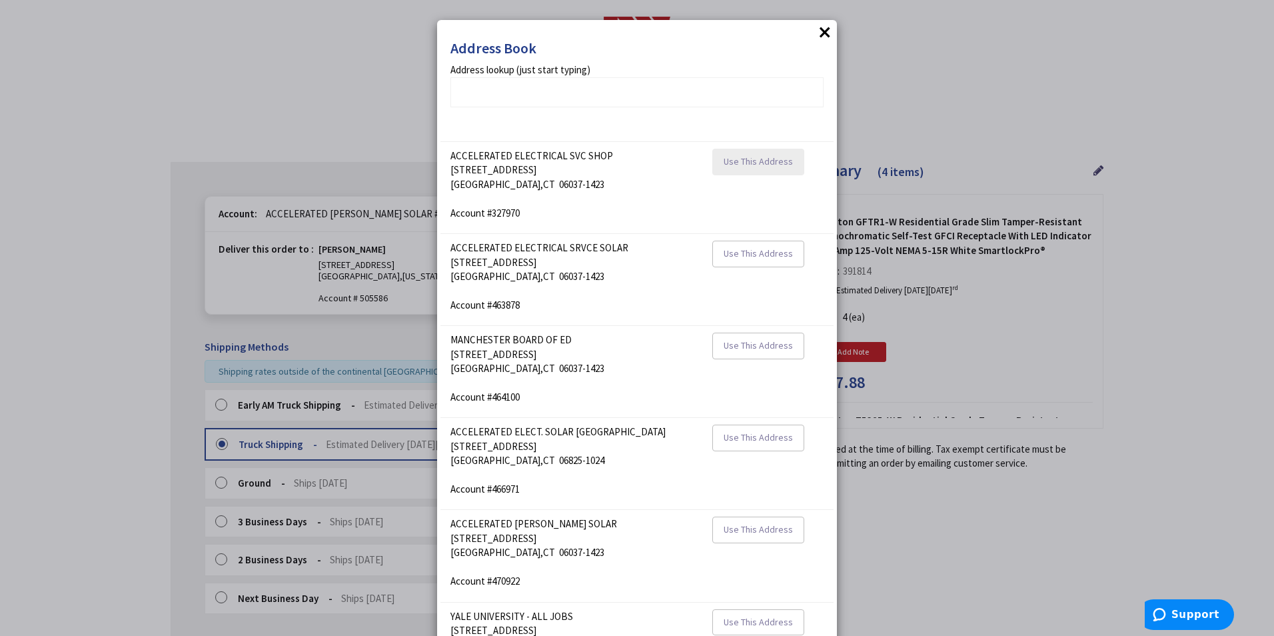
click at [766, 158] on span "Use This Address" at bounding box center [758, 161] width 69 height 12
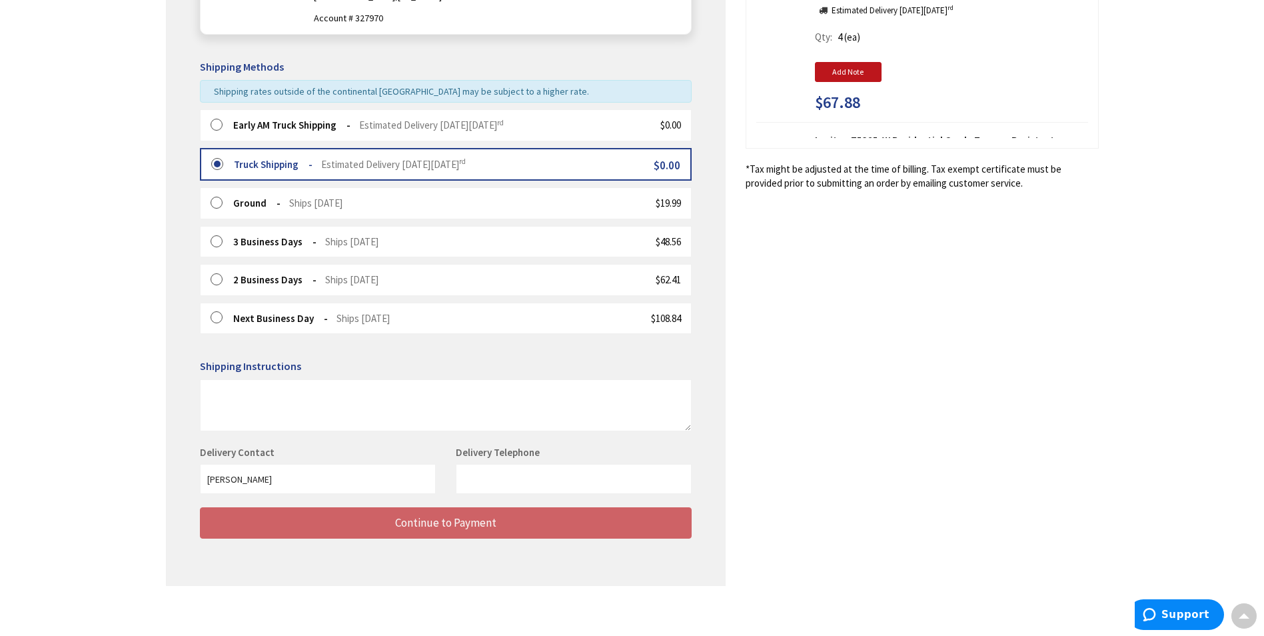
scroll to position [287, 0]
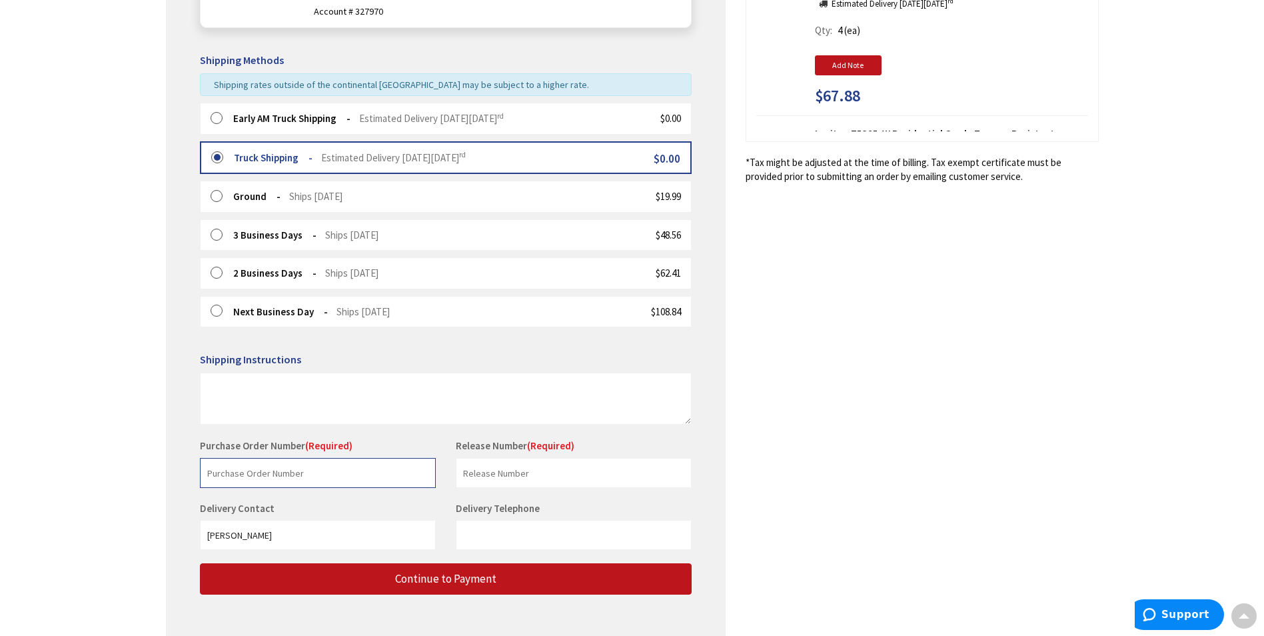
click at [271, 480] on input "text" at bounding box center [318, 473] width 236 height 30
type input "T17"
click at [472, 474] on input "text" at bounding box center [574, 473] width 236 height 30
type input "1"
drag, startPoint x: 813, startPoint y: 465, endPoint x: 779, endPoint y: 485, distance: 39.4
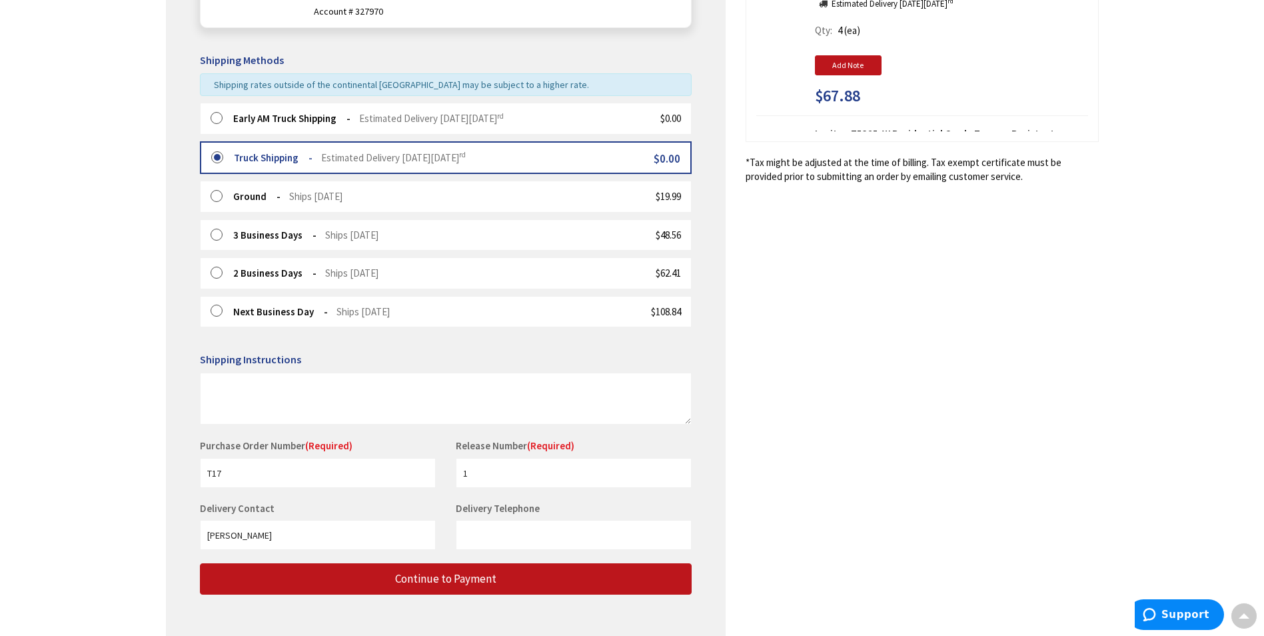
click at [795, 477] on div "Shipping Review & Payment Estimated Total $217.12 4 Some items on your order ar…" at bounding box center [632, 219] width 933 height 872
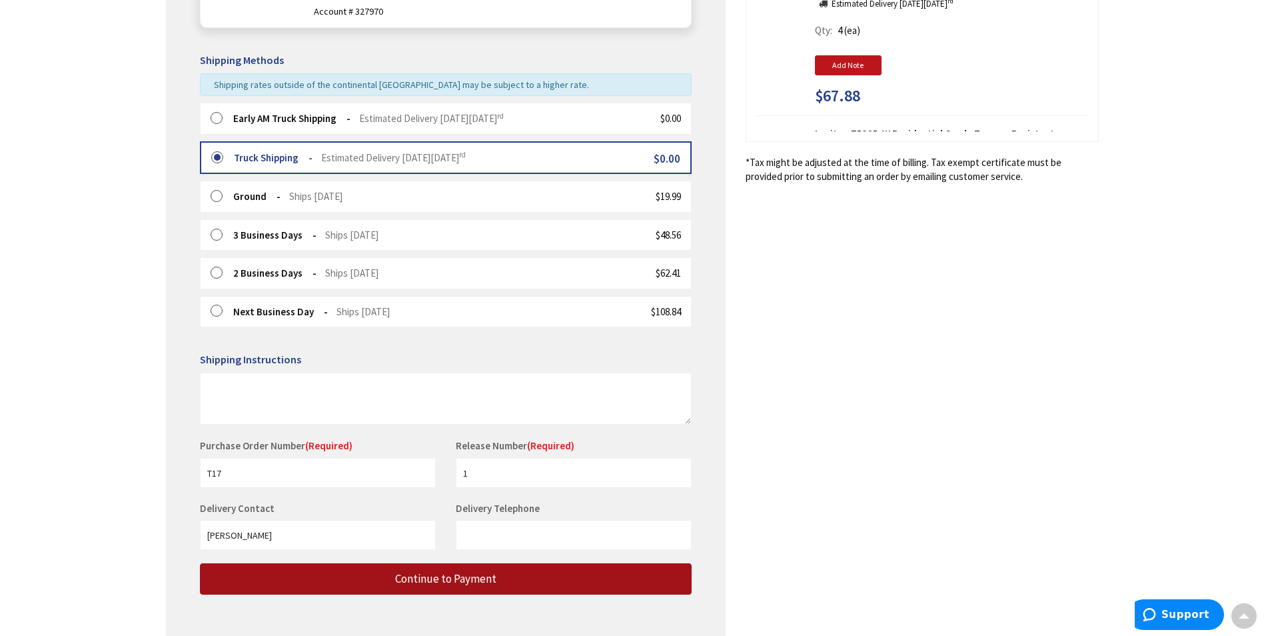
click at [534, 586] on button "Continue to Payment" at bounding box center [446, 578] width 492 height 31
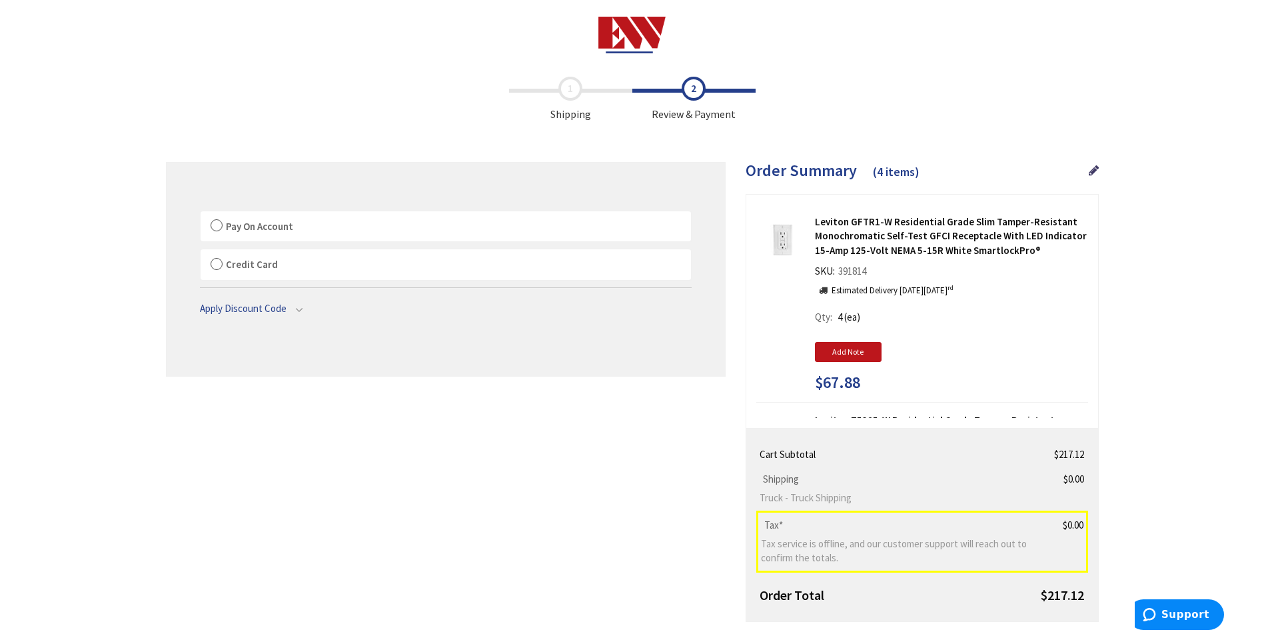
click at [364, 227] on label "Pay On Account" at bounding box center [446, 226] width 491 height 31
click at [230, 229] on span "Pay On Account" at bounding box center [259, 226] width 67 height 13
click at [201, 214] on input "Pay On Account" at bounding box center [201, 214] width 0 height 0
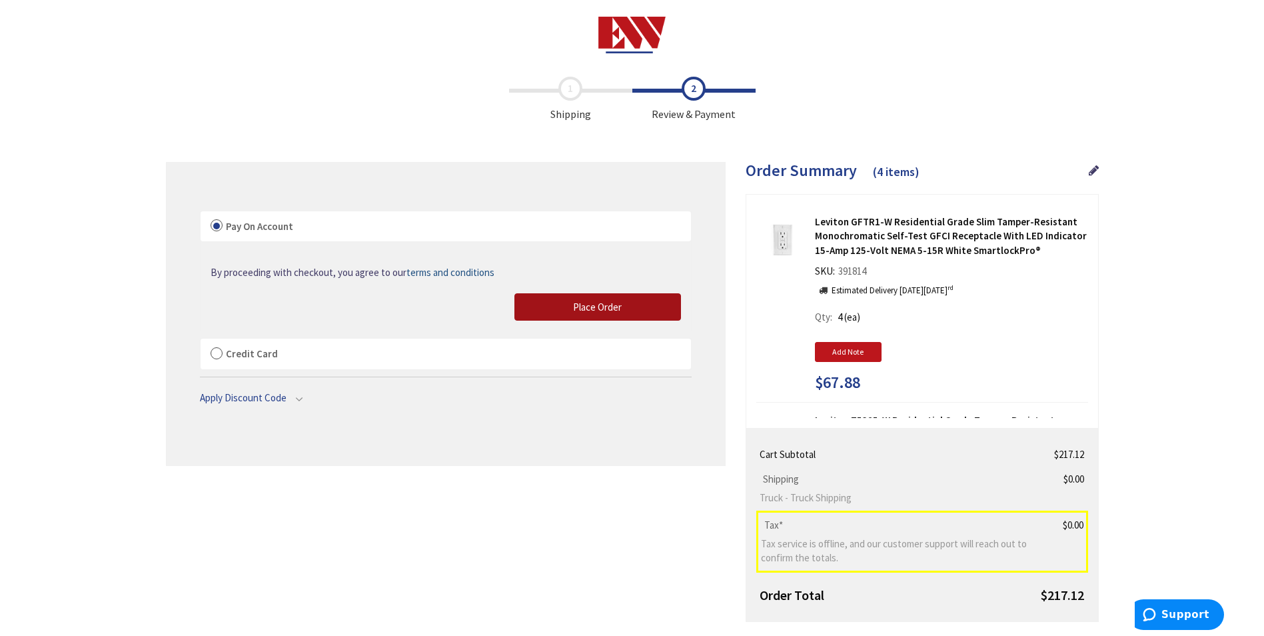
drag, startPoint x: 523, startPoint y: 293, endPoint x: 520, endPoint y: 339, distance: 46.1
click at [524, 294] on button "Place Order" at bounding box center [597, 307] width 167 height 28
